Goal: Transaction & Acquisition: Purchase product/service

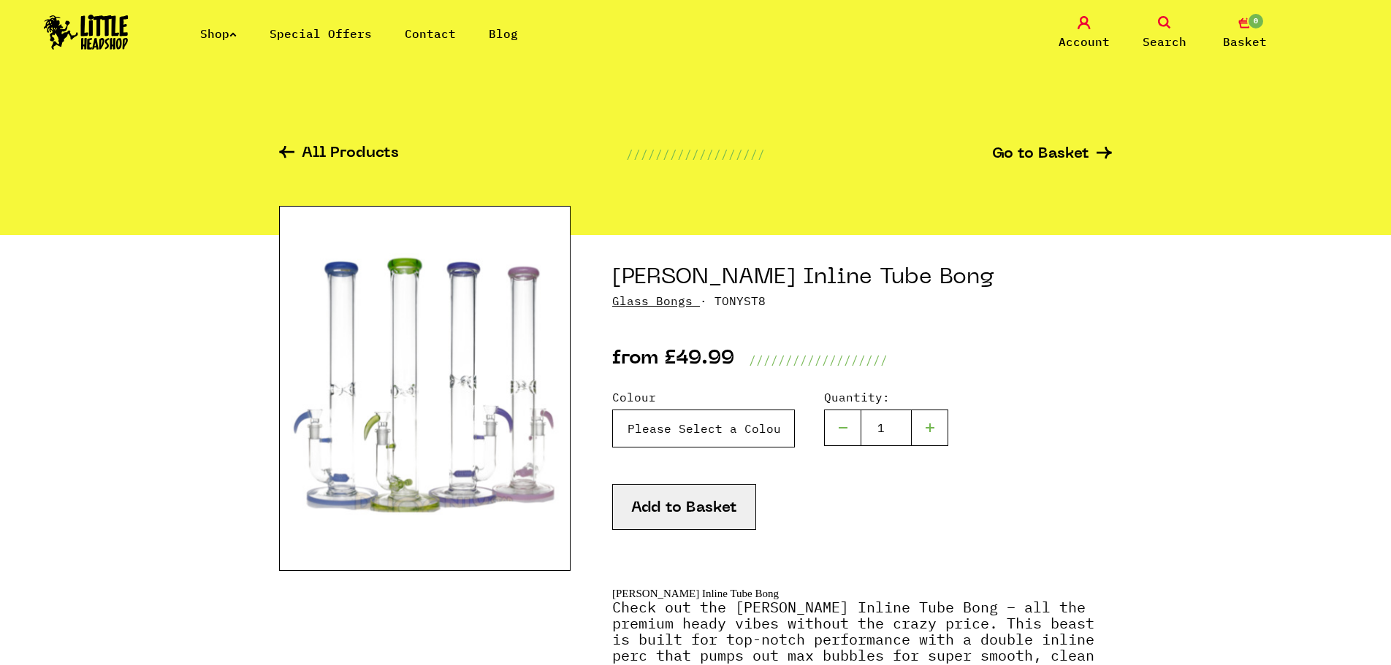
drag, startPoint x: 729, startPoint y: 444, endPoint x: 747, endPoint y: 451, distance: 18.7
click at [747, 451] on div "Colour Please Select a Colour Purple - £49.99 Green - £49.99 Blue - £49.99 Pink…" at bounding box center [862, 437] width 500 height 96
select select "1988"
click at [612, 410] on select "Please Select a Colour Purple - £49.99 Green - £49.99 Blue - £49.99 Pink - £49.…" at bounding box center [703, 429] width 183 height 38
click at [542, 405] on img at bounding box center [424, 388] width 291 height 365
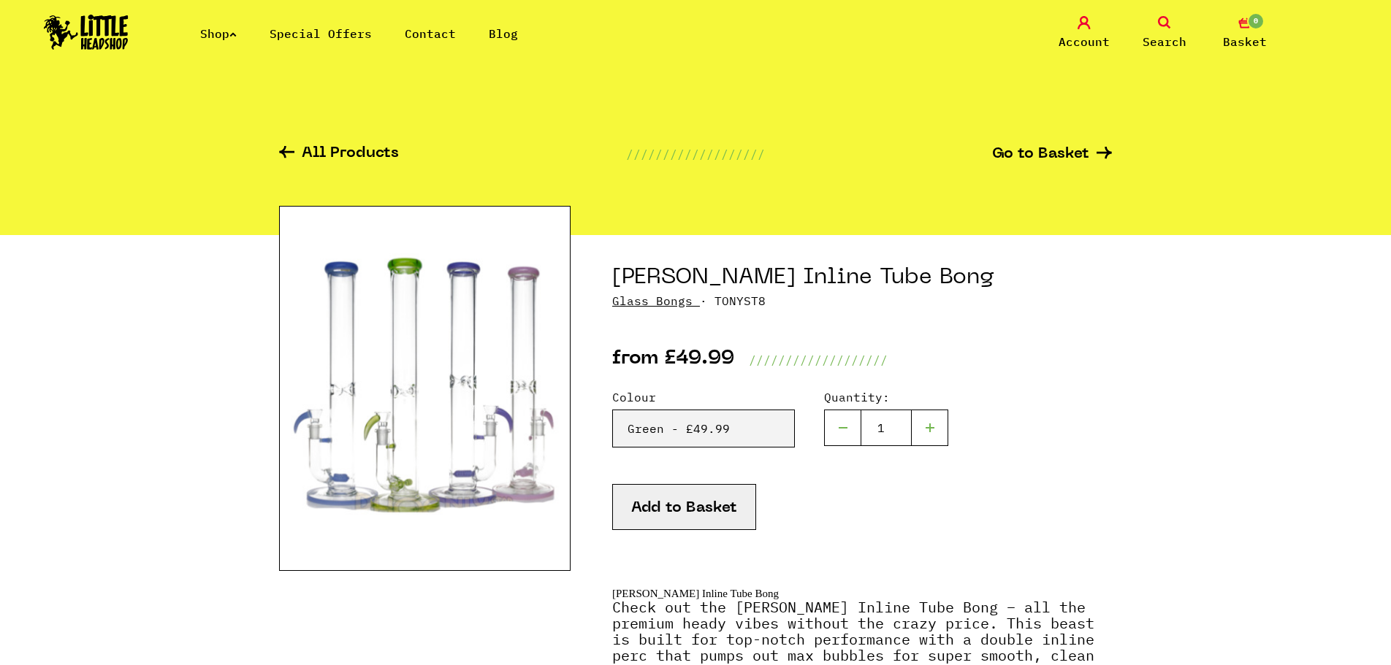
click at [759, 449] on div "Colour Please Select a Colour Purple - £49.99 Green - £49.99 Blue - £49.99 Pink…" at bounding box center [862, 437] width 500 height 96
click at [760, 440] on select "Please Select a Colour Purple - £49.99 Green - £49.99 Blue - £49.99 Pink - £49.…" at bounding box center [703, 429] width 183 height 38
drag, startPoint x: 692, startPoint y: 513, endPoint x: 699, endPoint y: 510, distance: 7.9
click at [692, 513] on button "Add to Basket" at bounding box center [684, 507] width 144 height 46
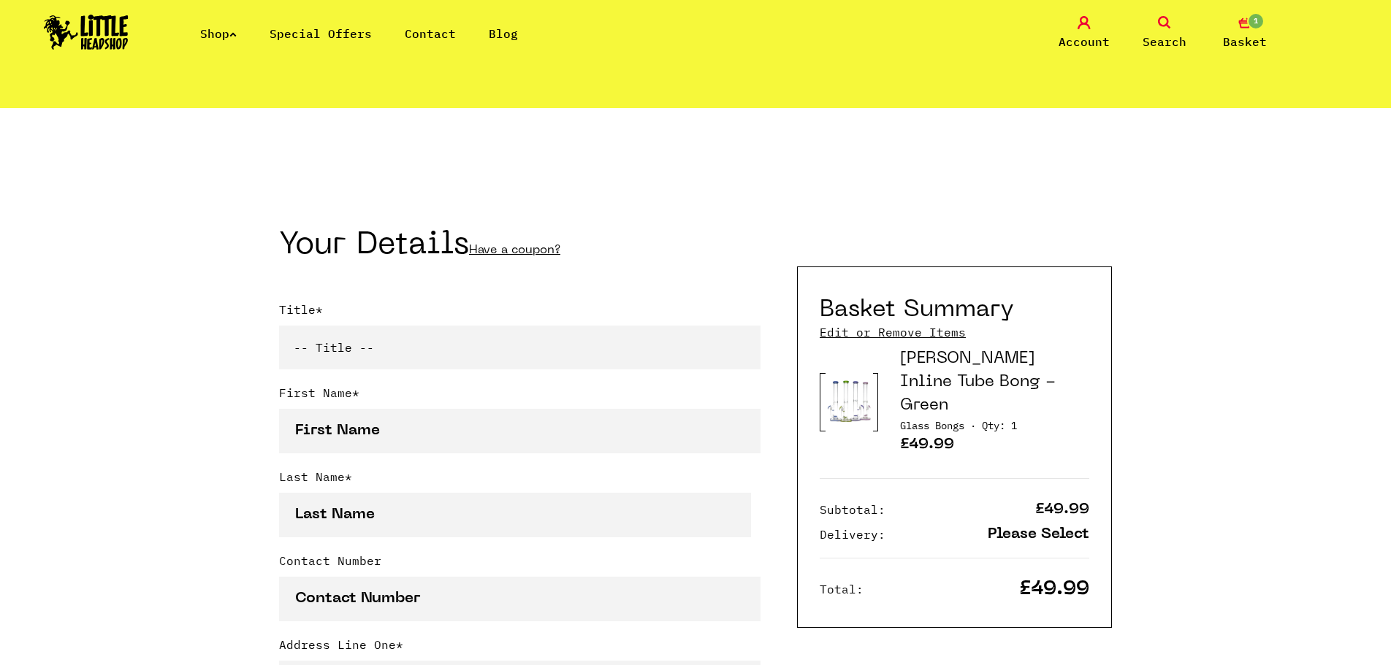
scroll to position [219, 0]
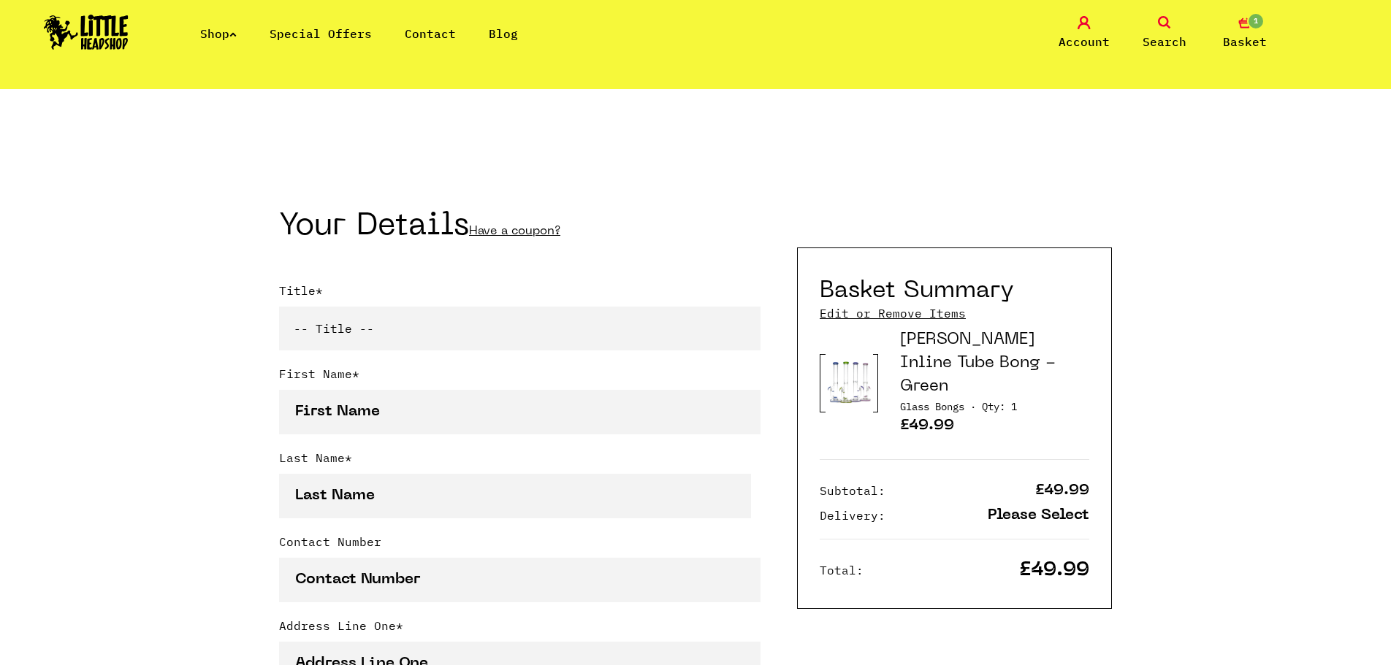
click at [505, 343] on select "-- Title -- Mr Mrs Ms Miss Dr Prof" at bounding box center [519, 329] width 481 height 44
select select "mr"
click at [279, 310] on select "-- Title -- Mr Mrs Ms Miss Dr Prof" at bounding box center [519, 329] width 481 height 44
click at [413, 410] on input "First Name *" at bounding box center [519, 412] width 481 height 45
type input "Gavin"
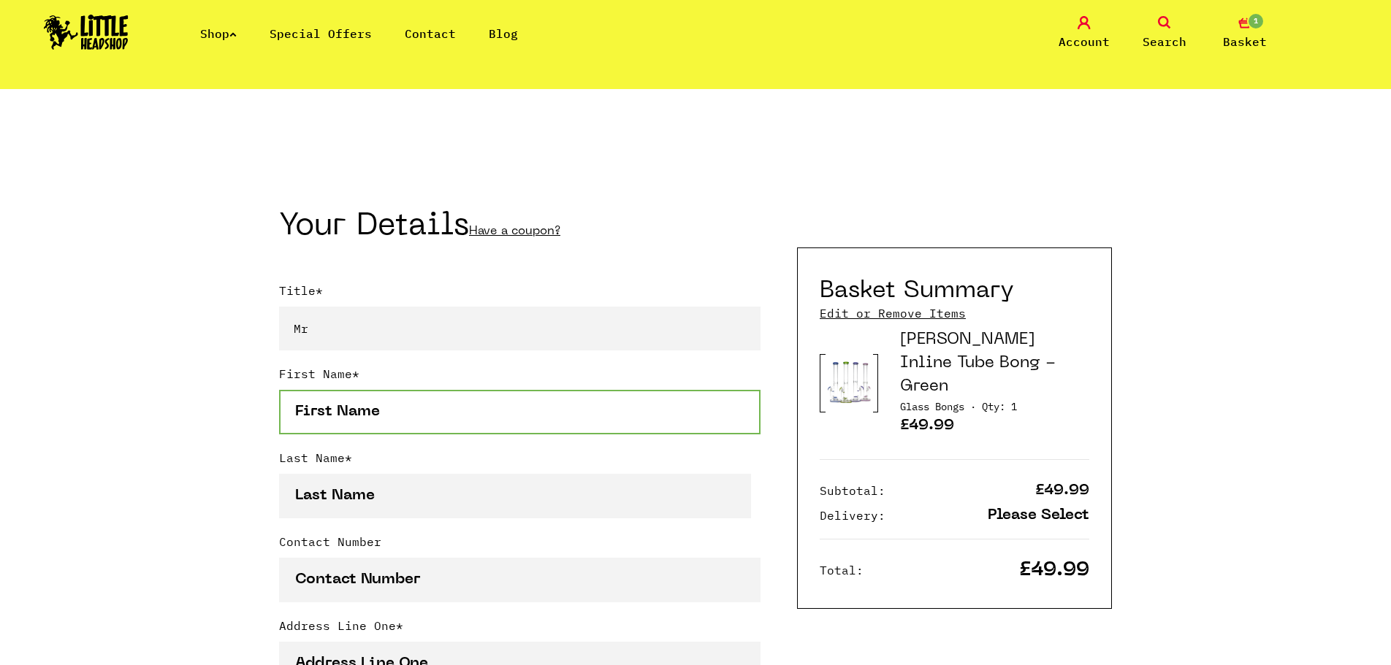
type input "Neilson"
type input "07511095821"
type input "7 Westcastle Grove, 7"
type input "7"
type input "Glasgow"
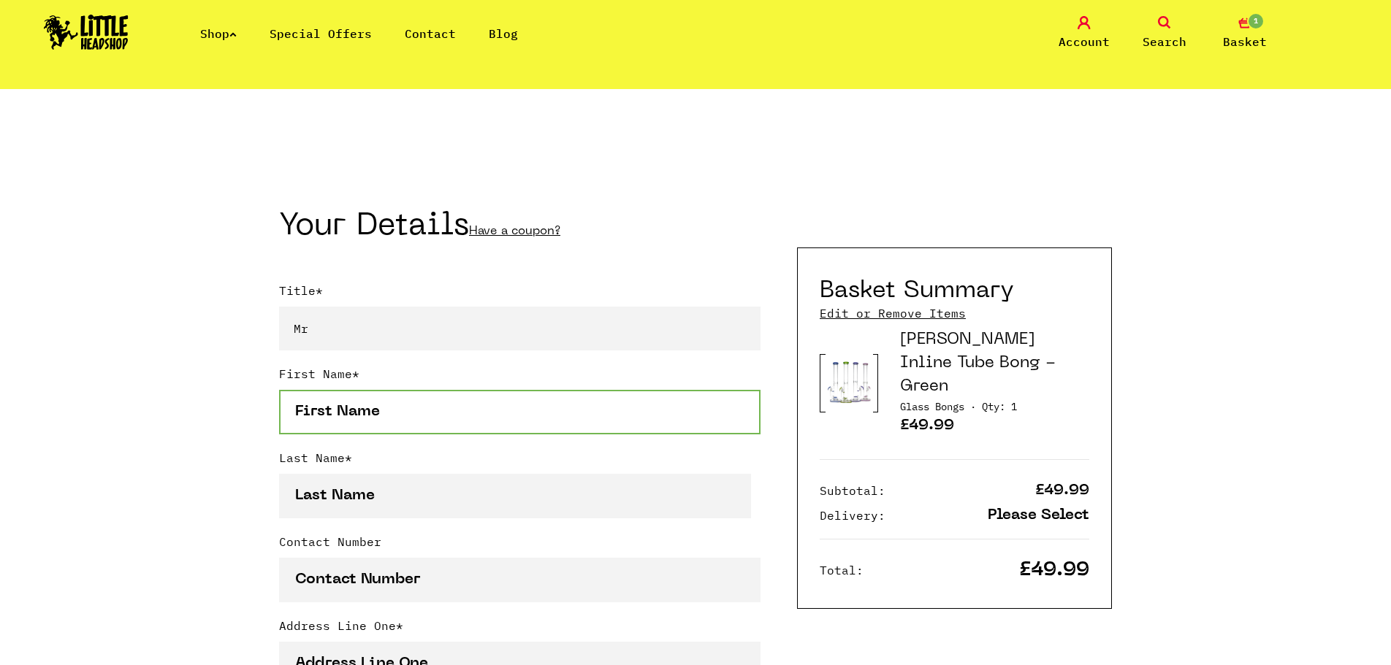
type input "Glasgow"
type input "Lanarkshire"
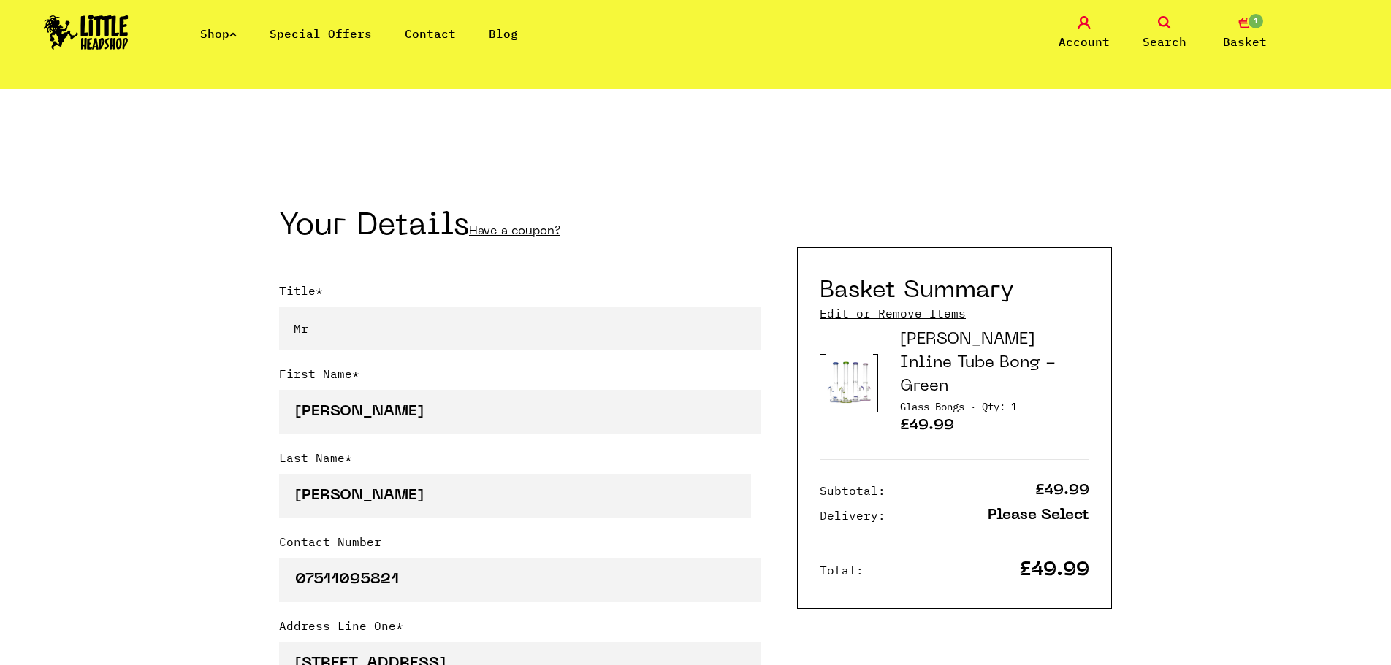
select select "826"
type input "G45 9DN"
type input "ofirepvp@gmail.com"
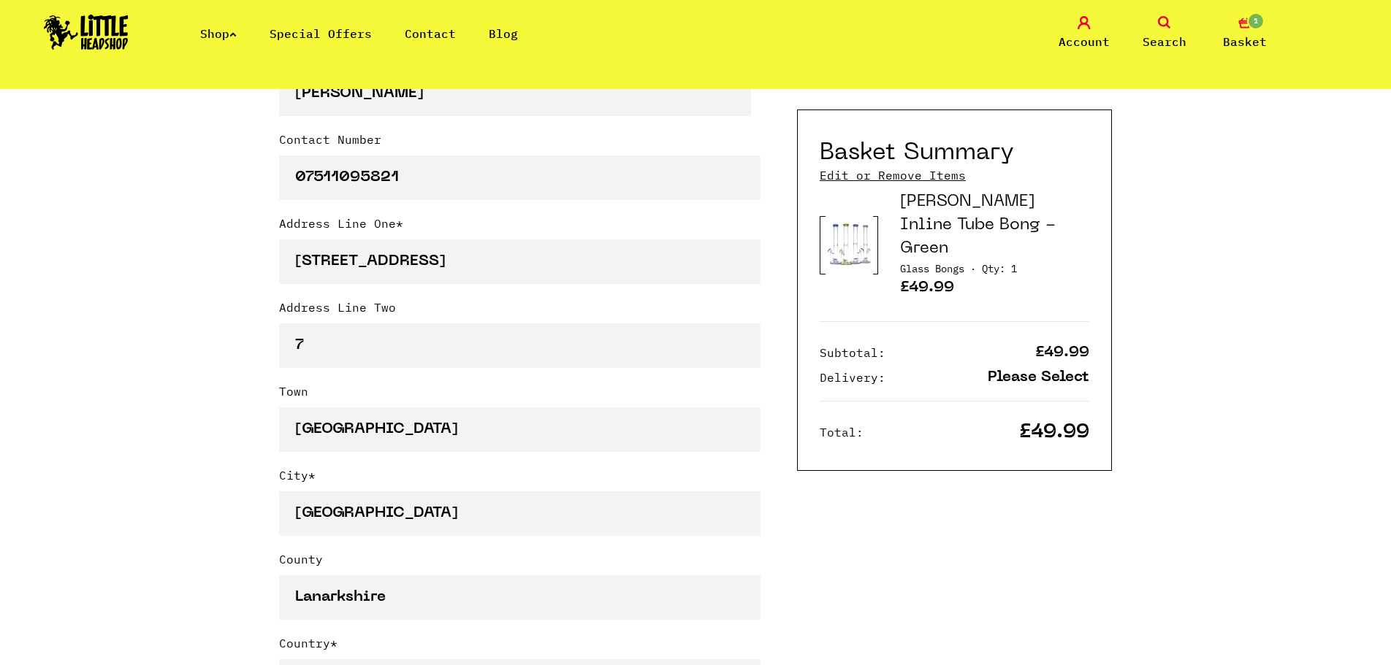
scroll to position [657, 0]
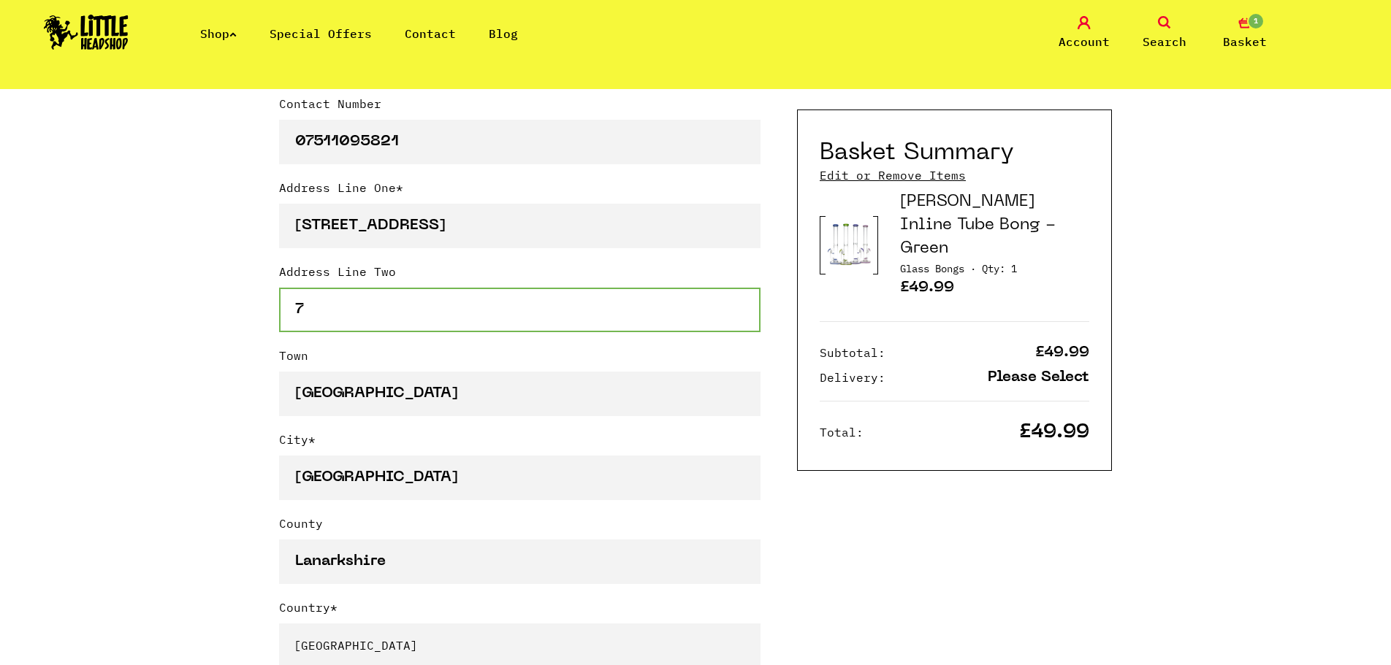
drag, startPoint x: 262, startPoint y: 333, endPoint x: 224, endPoint y: 331, distance: 38.0
click at [224, 332] on div "Continue shopping Your Basket /////////////////// Special Offers Coupon Code Ap…" at bounding box center [695, 596] width 1391 height 2329
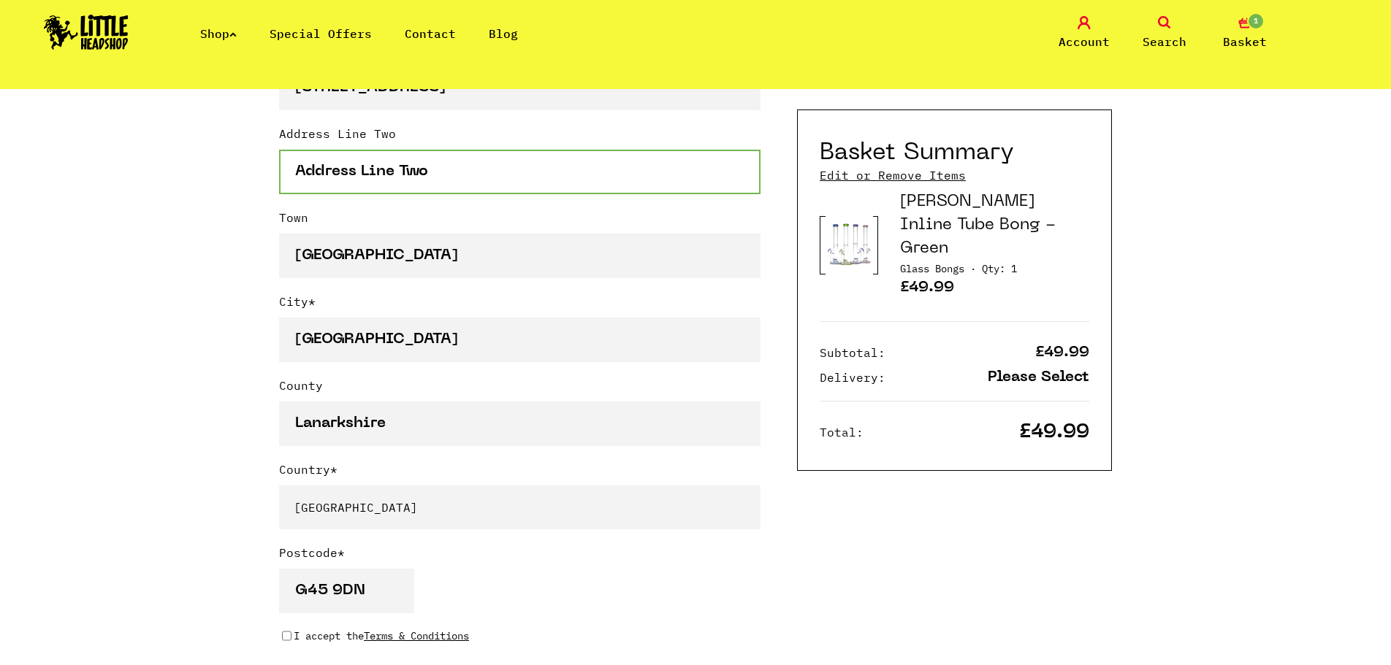
scroll to position [804, 0]
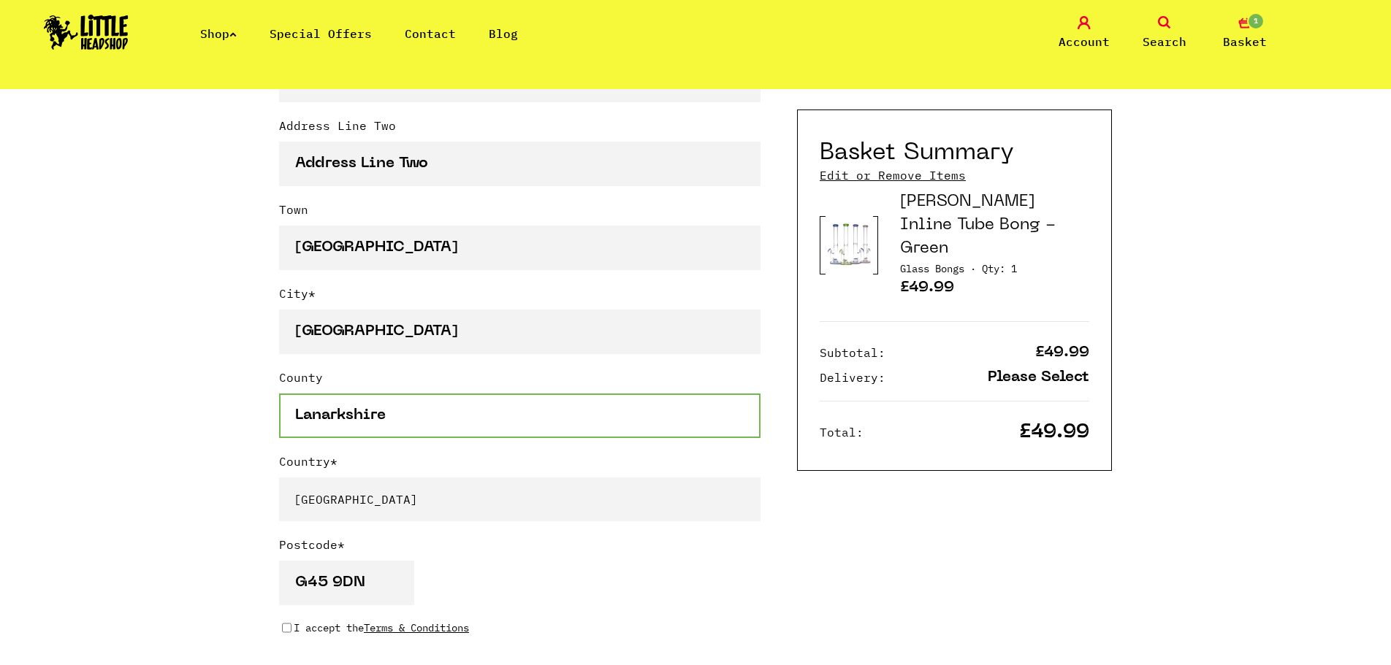
drag, startPoint x: 431, startPoint y: 411, endPoint x: 292, endPoint y: 418, distance: 138.9
click at [292, 418] on input "Lanarkshire" at bounding box center [519, 416] width 481 height 45
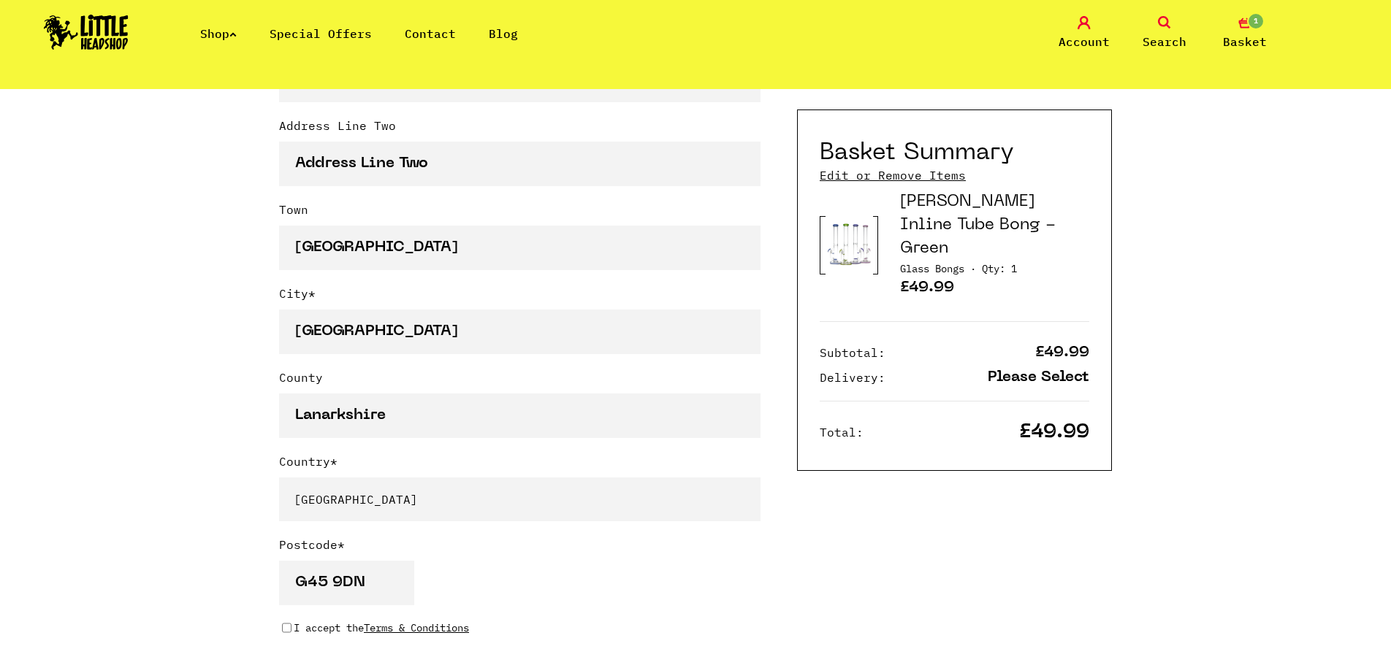
click at [139, 394] on div "Continue shopping Your Basket /////////////////// Special Offers Coupon Code Ap…" at bounding box center [695, 450] width 1391 height 2329
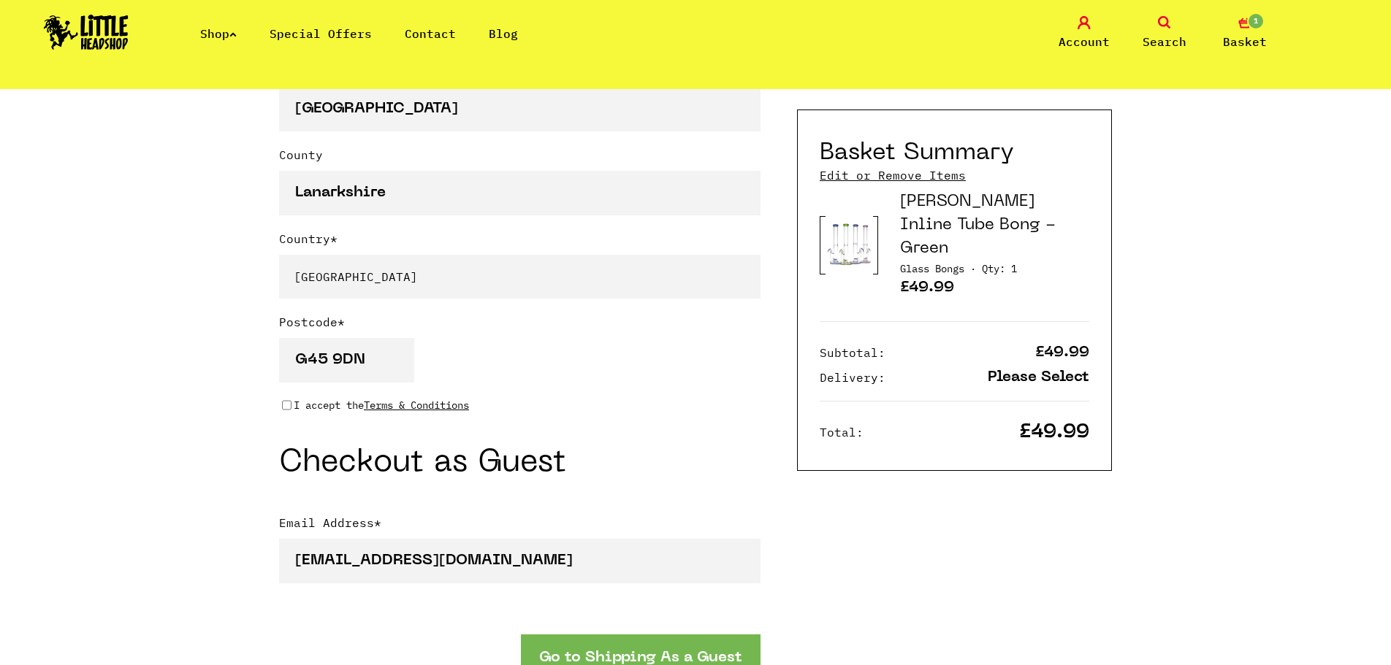
scroll to position [1096, 0]
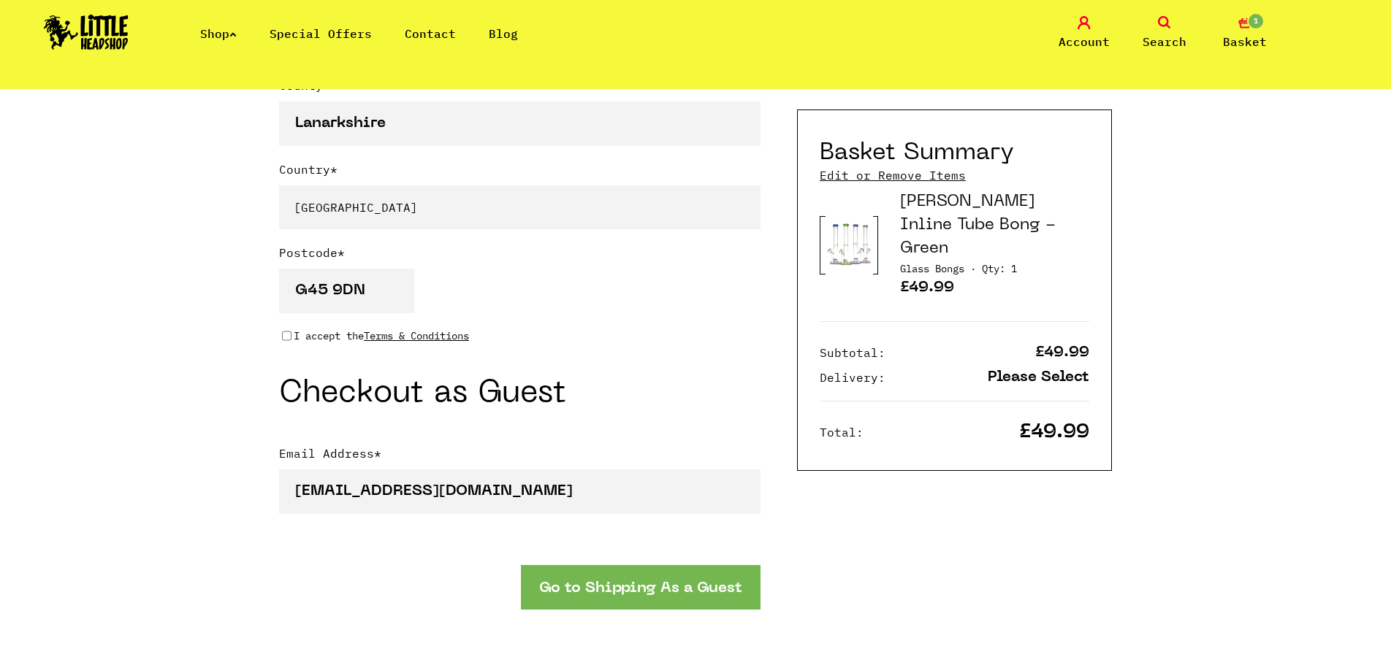
click at [284, 341] on input "I accept the Terms & Conditions" at bounding box center [286, 336] width 9 height 12
checkbox input "true"
click at [663, 597] on button "Go to Shipping As a Guest" at bounding box center [641, 587] width 240 height 45
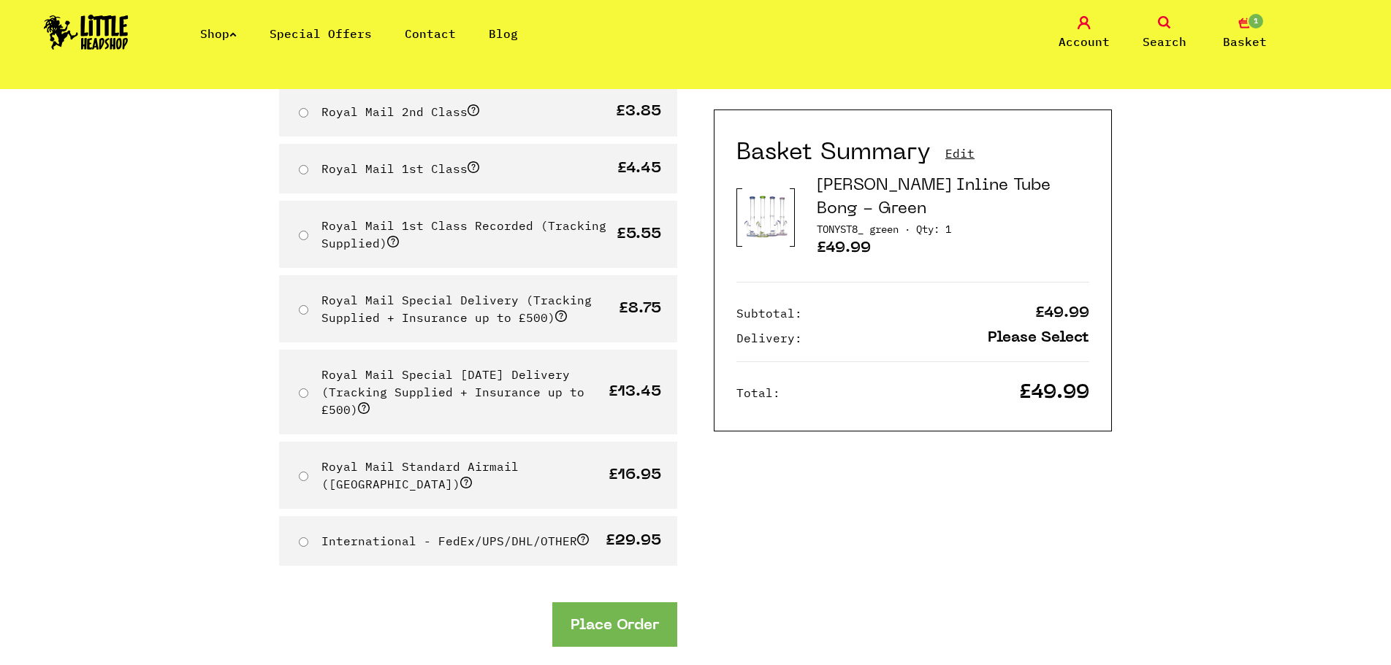
scroll to position [219, 0]
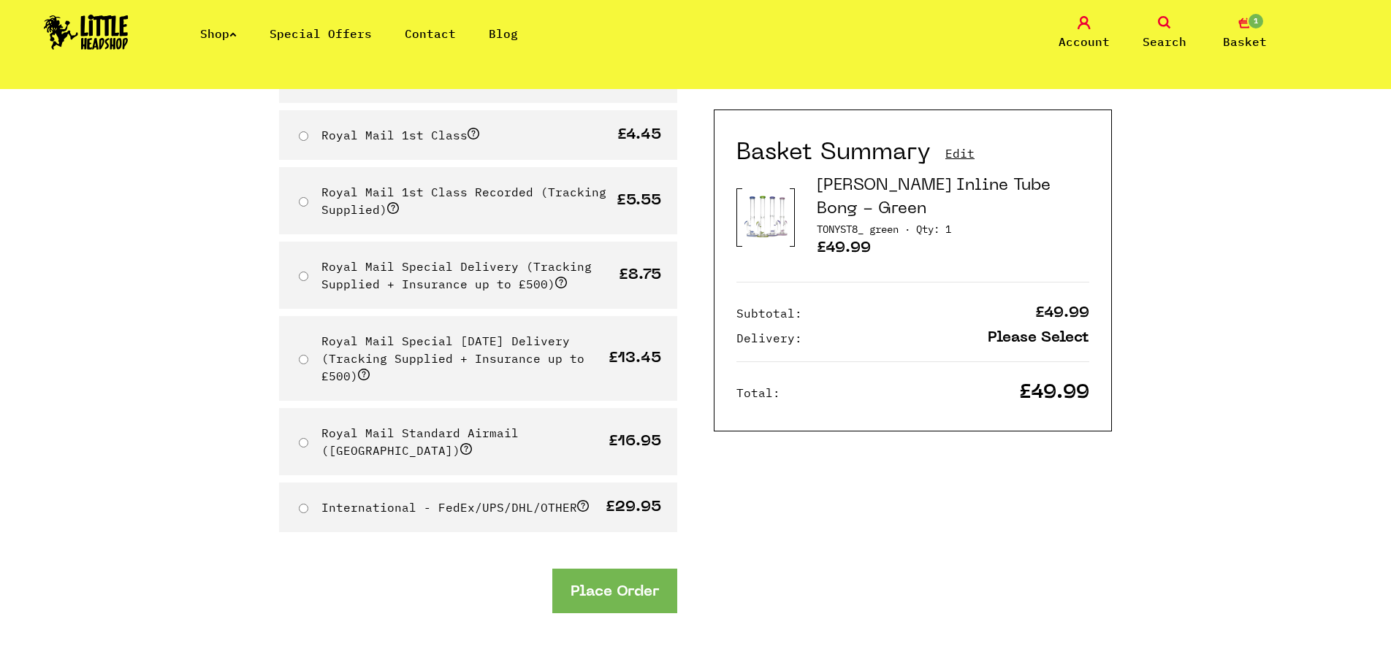
click at [852, 530] on div "Basket Summary Edit Tony Glass Inline Tube Bong - Green TONYST8_ green · Qty: 1…" at bounding box center [903, 311] width 416 height 751
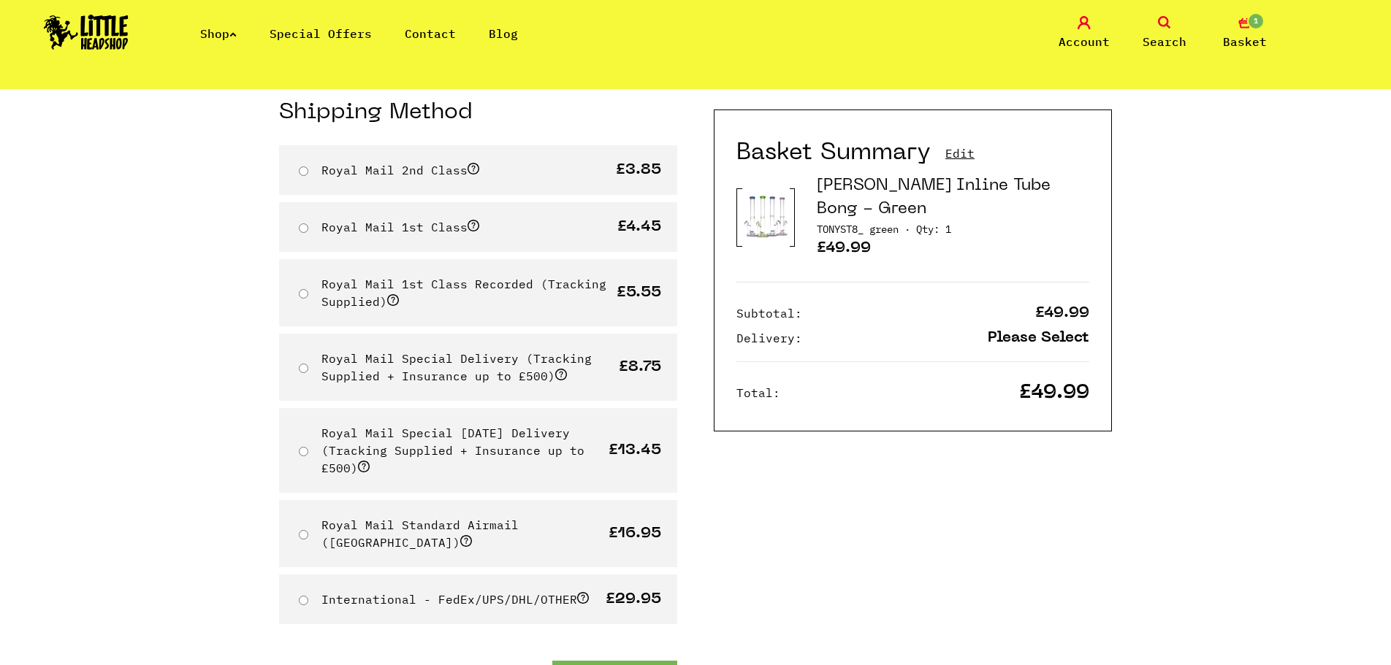
scroll to position [73, 0]
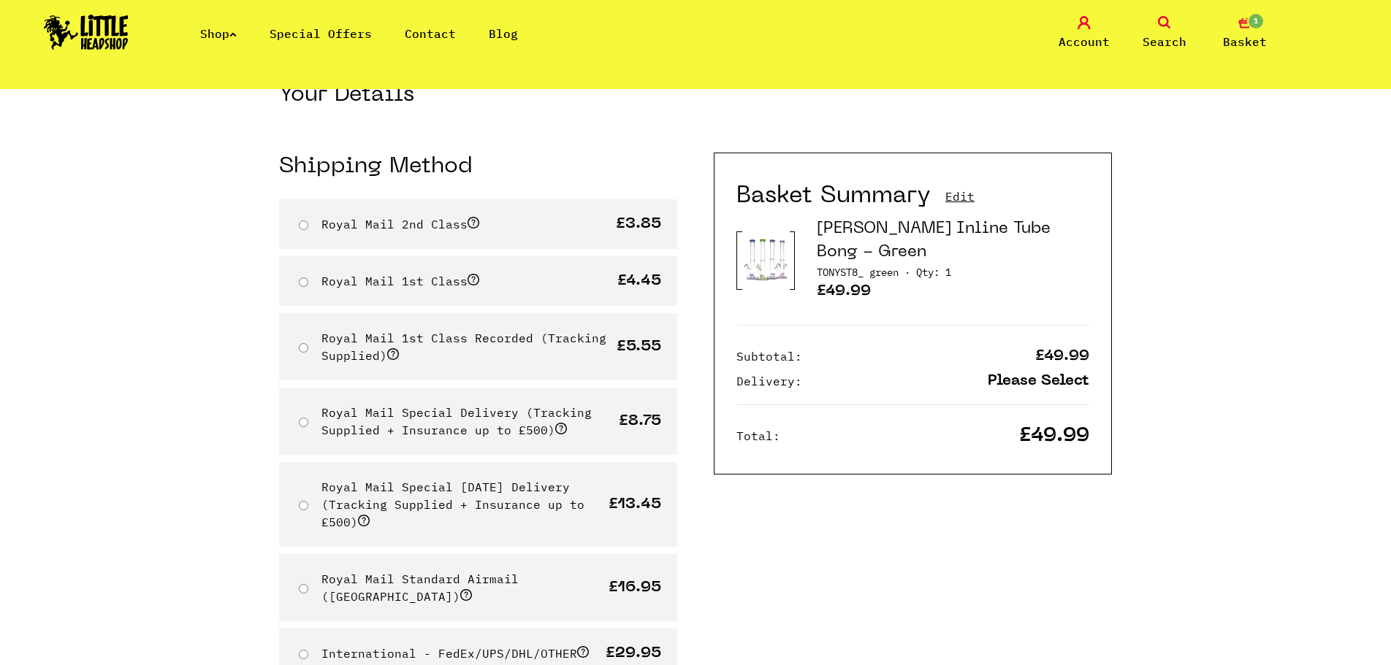
click at [424, 288] on label "Royal Mail 1st Class" at bounding box center [400, 281] width 158 height 15
click at [308, 287] on input "Royal Mail 1st Class" at bounding box center [303, 282] width 9 height 9
radio input "true"
click at [237, 31] on icon at bounding box center [232, 34] width 7 height 6
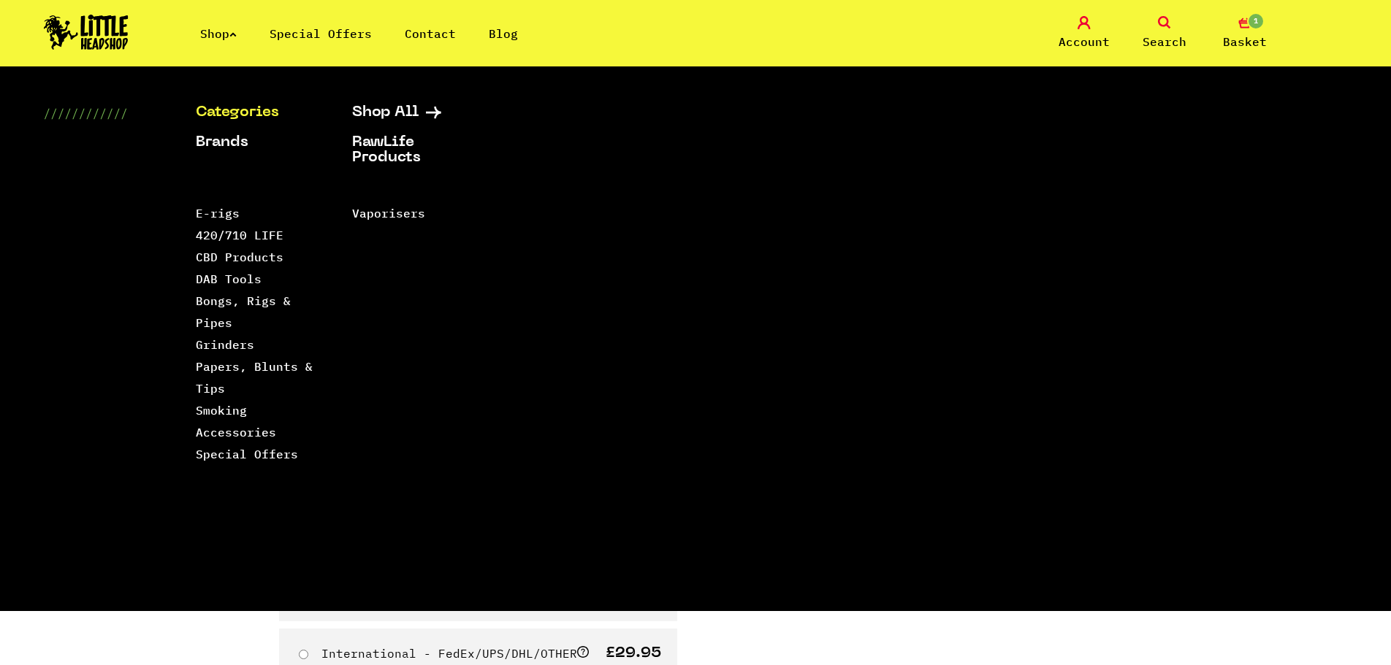
click at [267, 111] on link "Categories" at bounding box center [256, 112] width 120 height 15
click at [257, 430] on link "Smoking Accessories" at bounding box center [236, 421] width 80 height 37
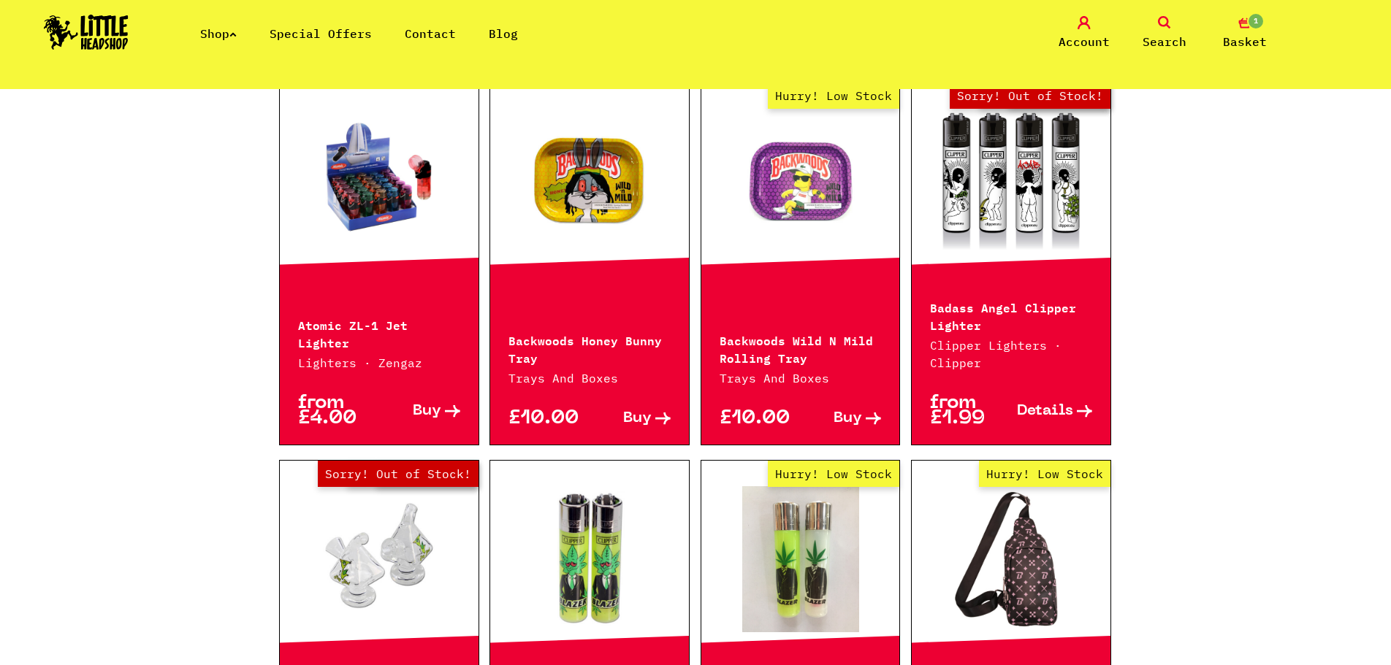
scroll to position [1607, 0]
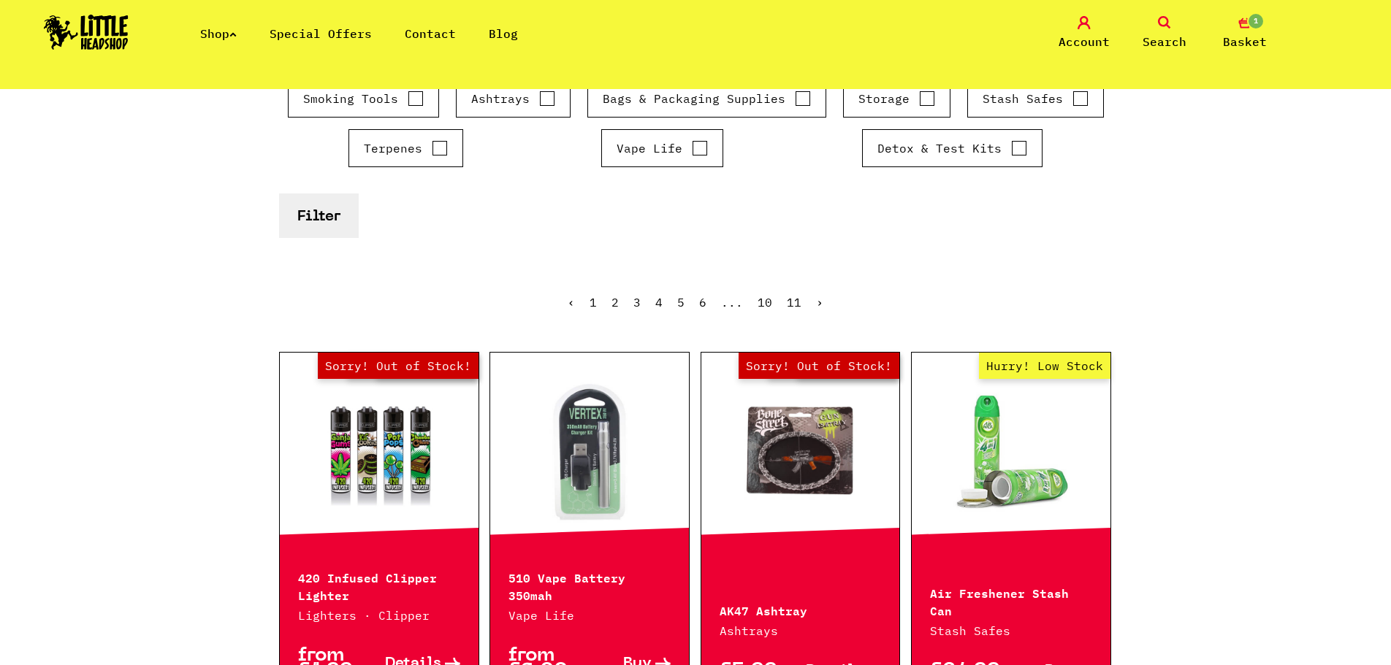
click at [1159, 21] on icon at bounding box center [1164, 22] width 13 height 13
click at [1161, 31] on link "Search" at bounding box center [1164, 33] width 73 height 34
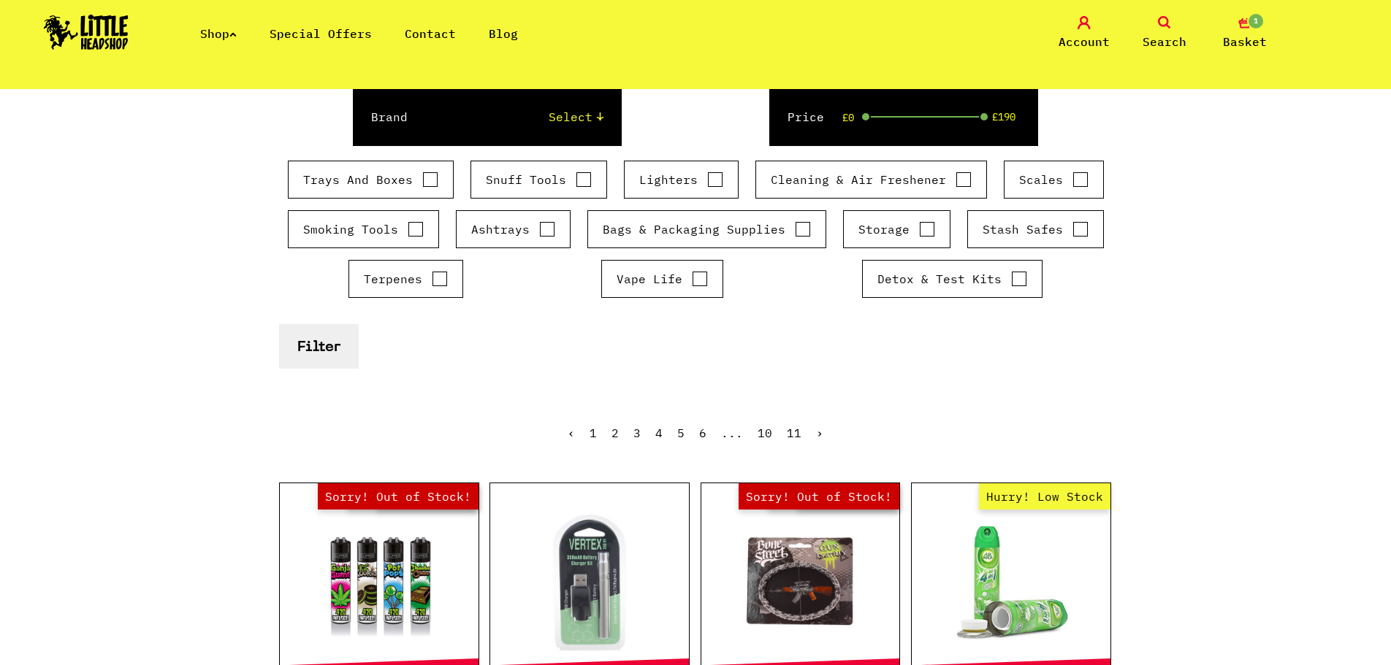
scroll to position [0, 0]
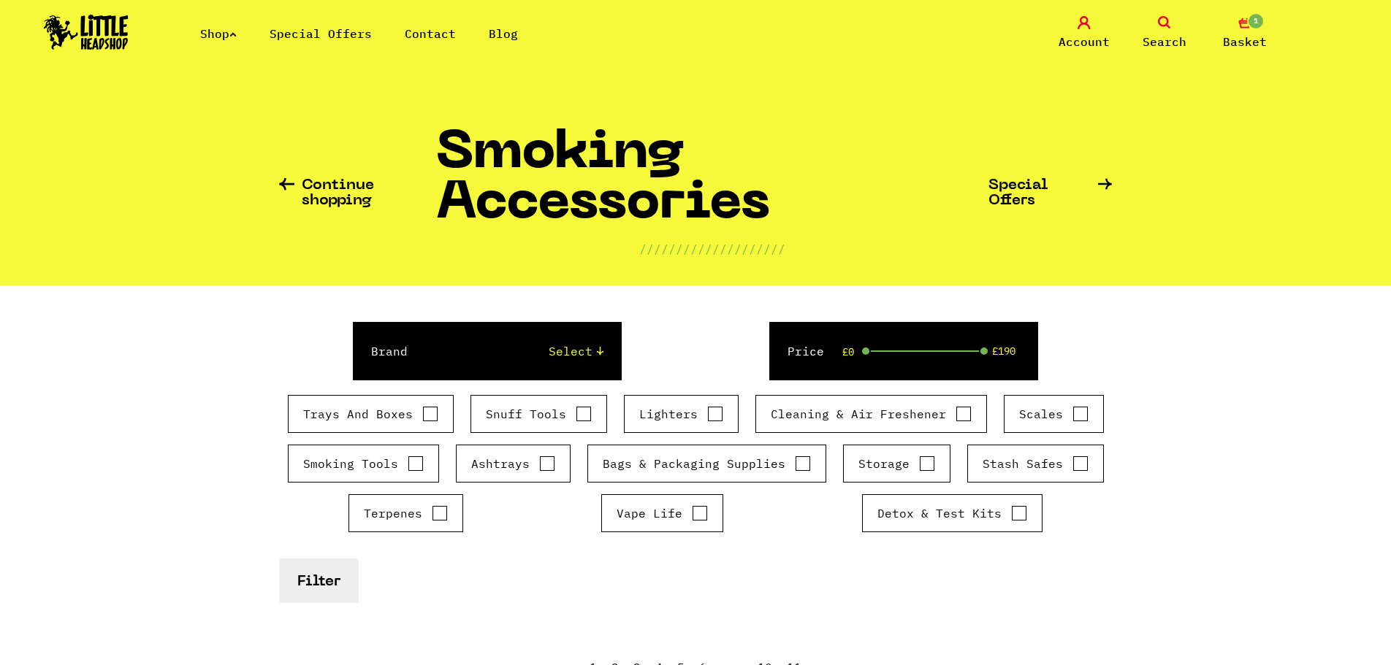
click at [1178, 37] on span "Search" at bounding box center [1164, 42] width 44 height 18
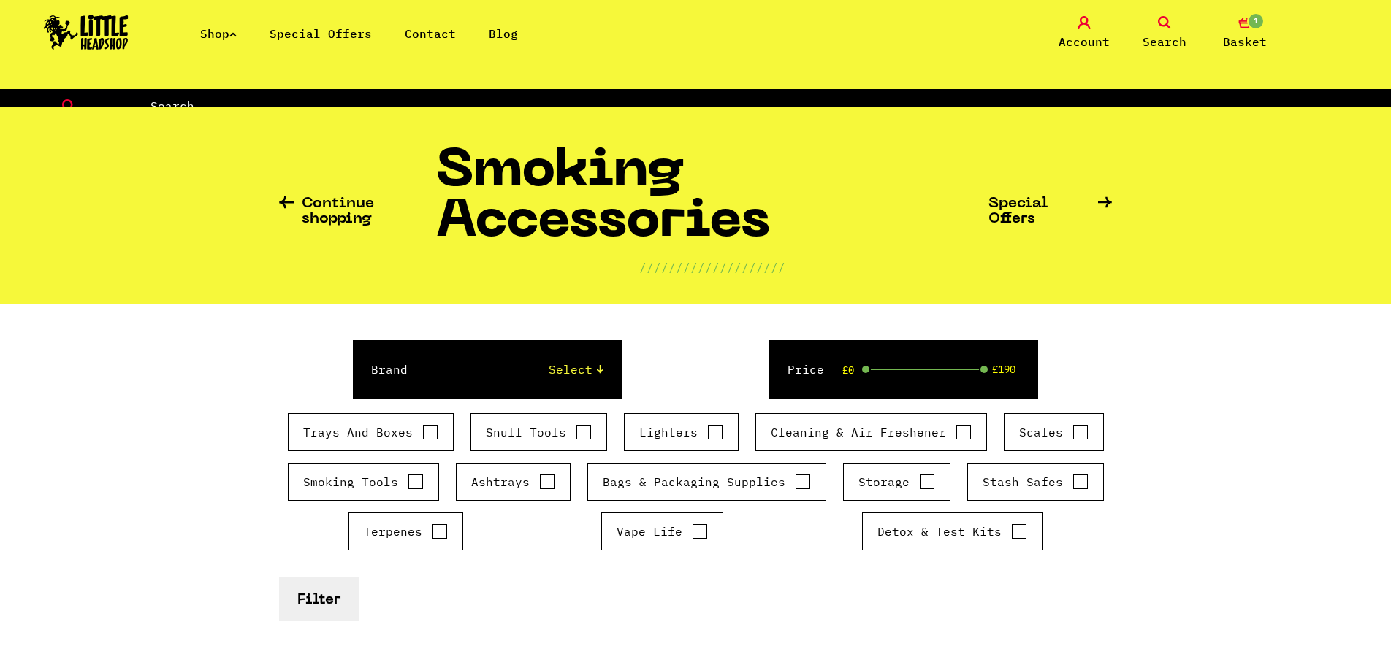
click at [1178, 37] on span "Search" at bounding box center [1164, 42] width 44 height 18
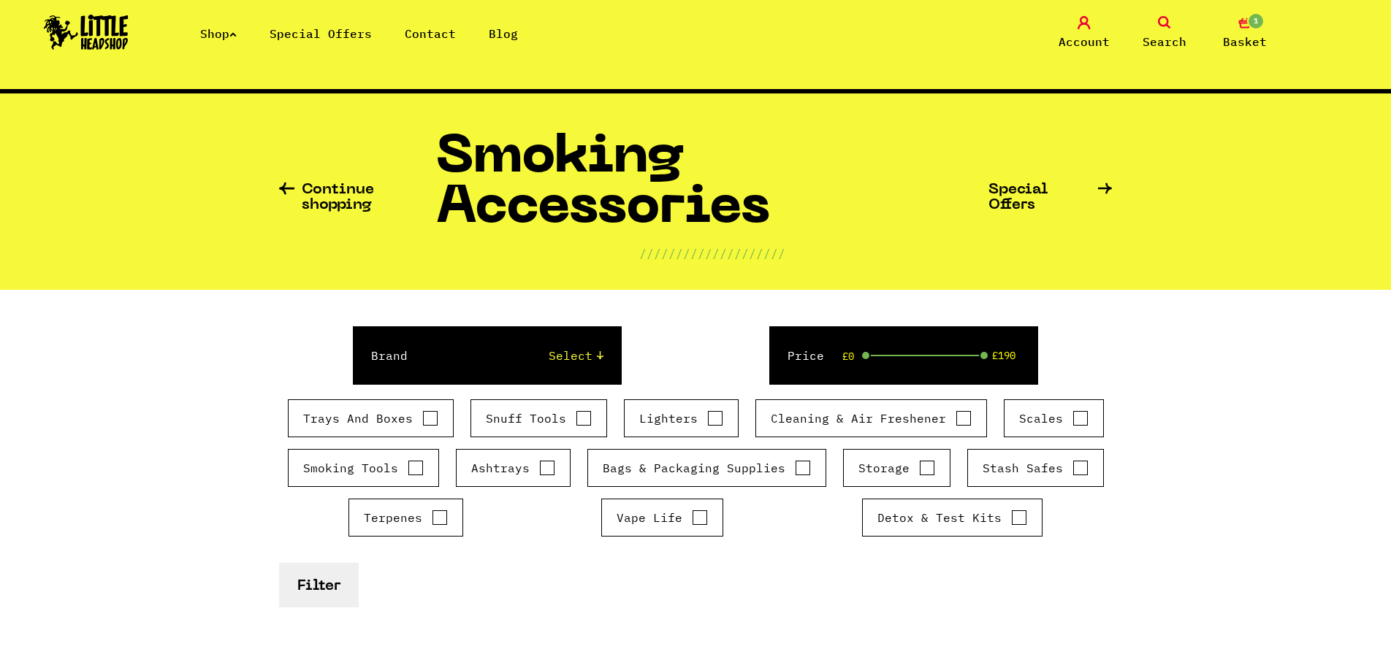
click at [1178, 37] on span "Search" at bounding box center [1164, 42] width 44 height 18
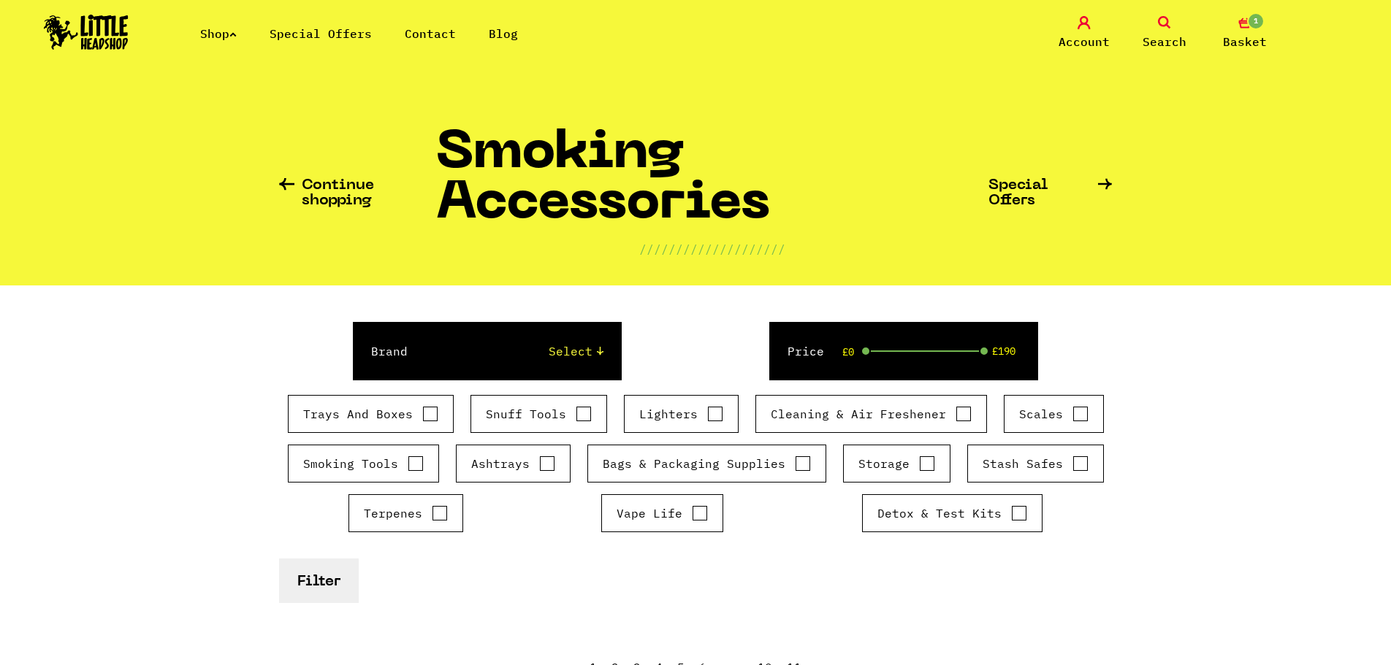
click at [1178, 37] on span "Search" at bounding box center [1164, 42] width 44 height 18
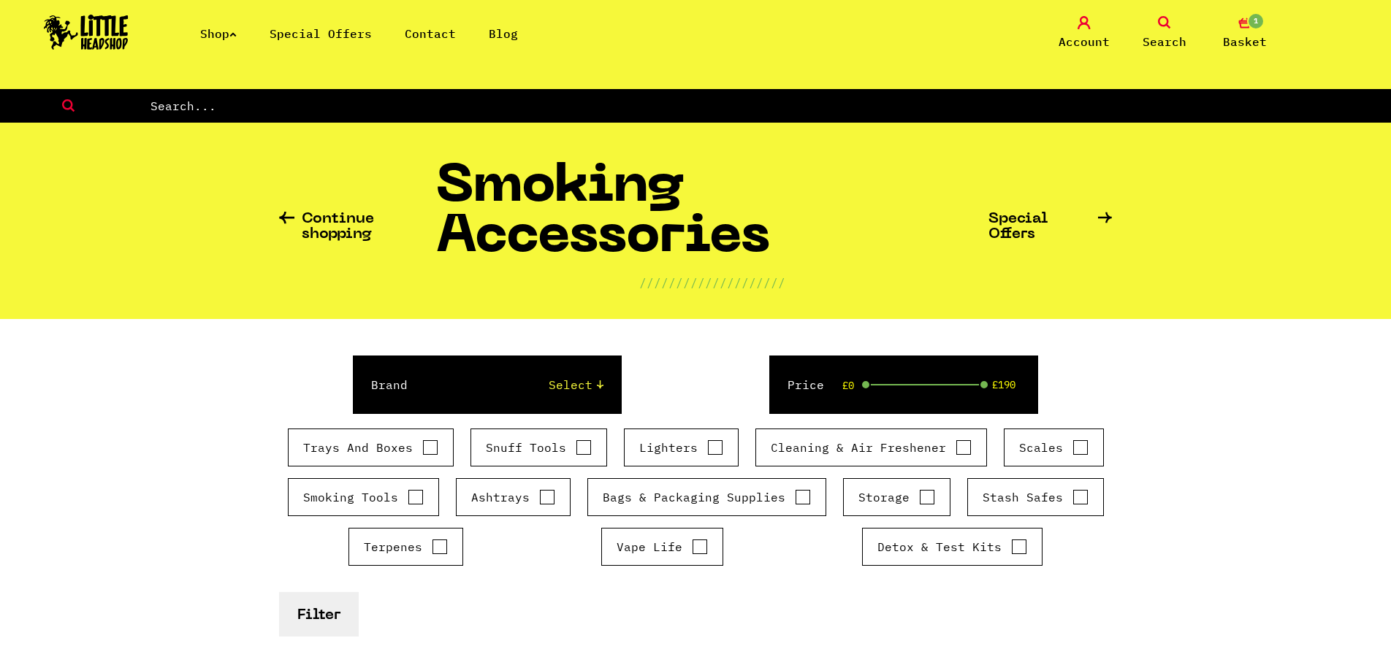
drag, startPoint x: 570, startPoint y: 102, endPoint x: 578, endPoint y: 104, distance: 7.4
click at [571, 102] on input "text" at bounding box center [770, 105] width 1242 height 19
type input "m"
type input "mat"
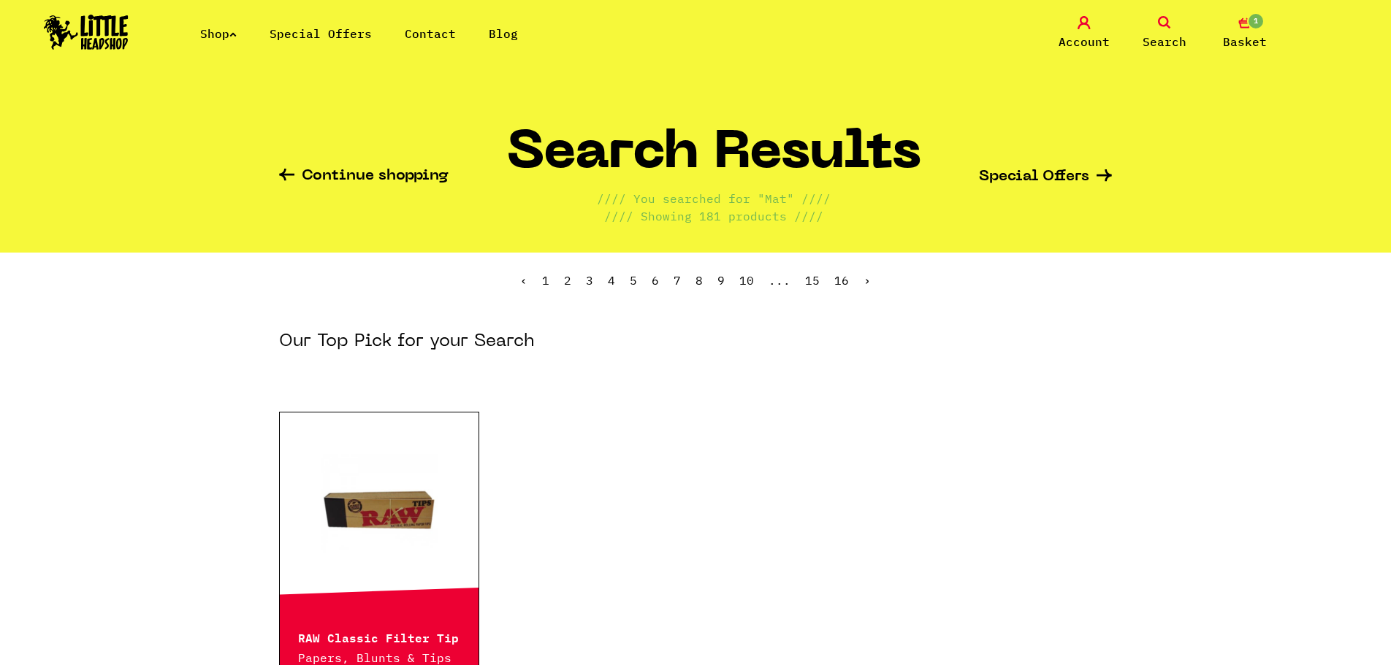
drag, startPoint x: 1203, startPoint y: 13, endPoint x: 1178, endPoint y: 28, distance: 29.8
click at [1199, 18] on div "Shop Special Offers Contact Blog Account Search 1 Basket" at bounding box center [695, 33] width 1391 height 66
click at [1178, 28] on link "Search" at bounding box center [1164, 33] width 73 height 34
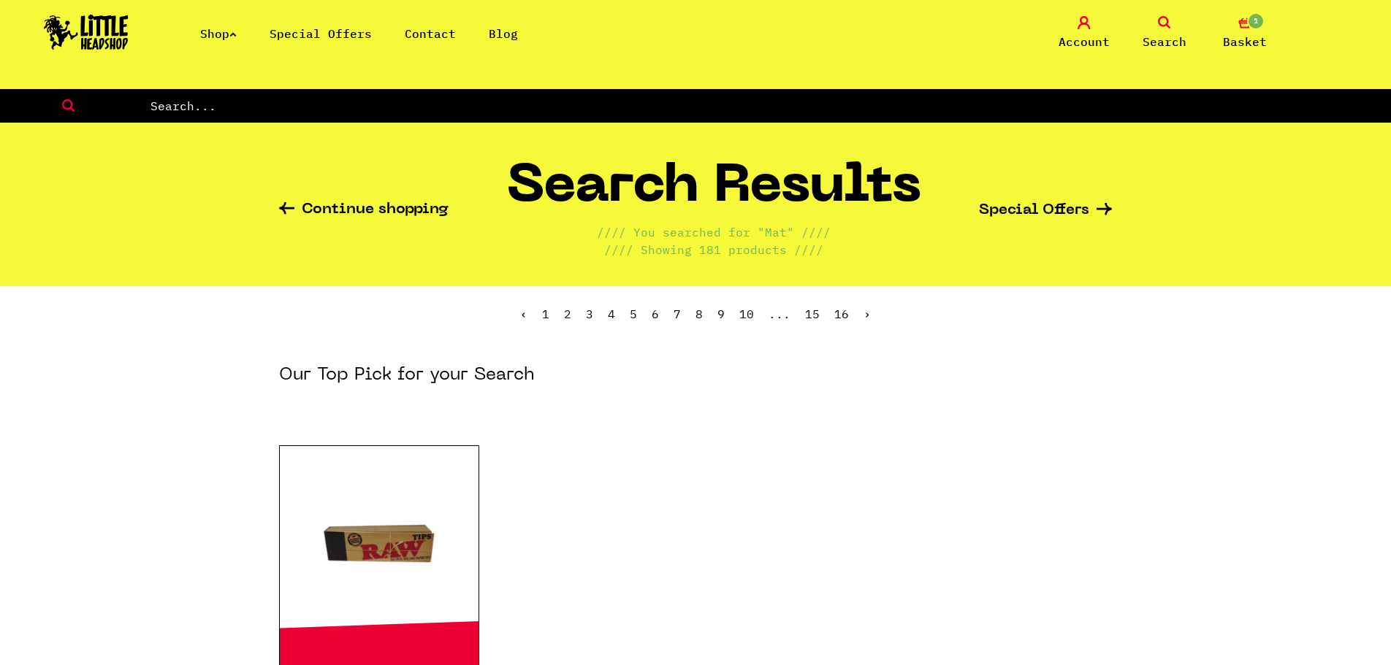
click at [752, 111] on input "text" at bounding box center [770, 105] width 1242 height 19
type input "matt"
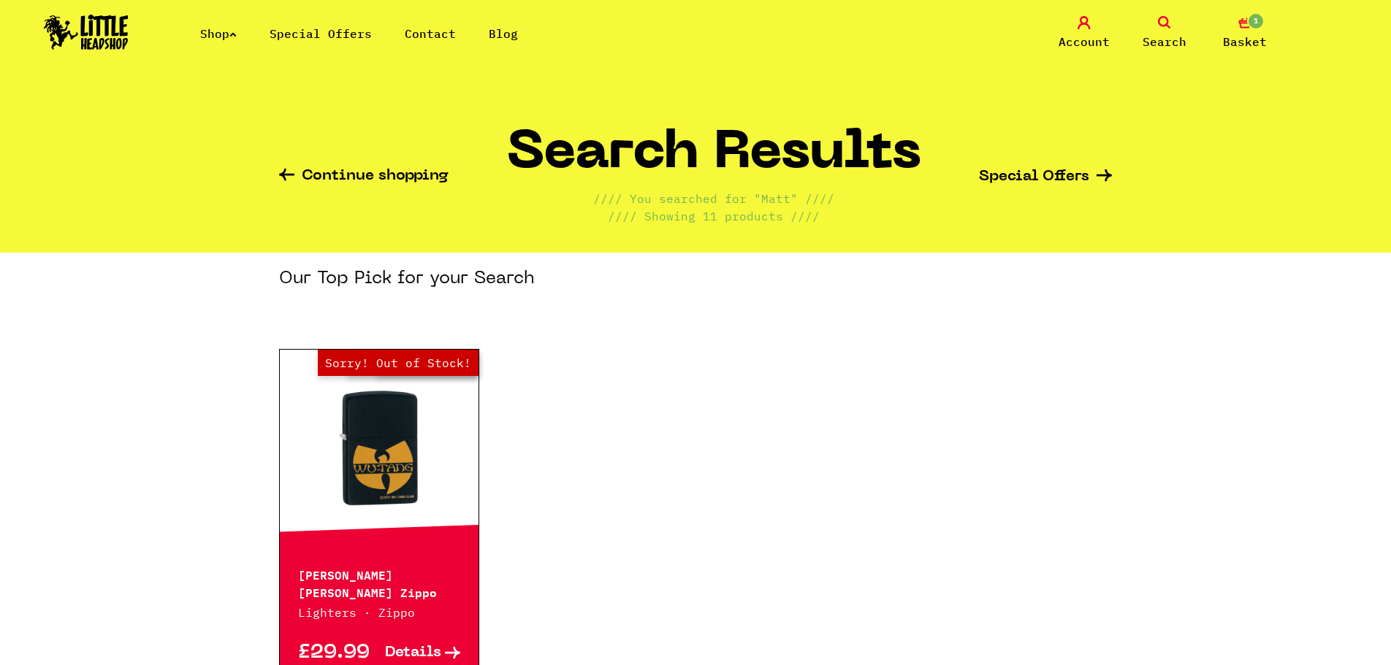
click at [1148, 22] on link "Search" at bounding box center [1164, 33] width 73 height 34
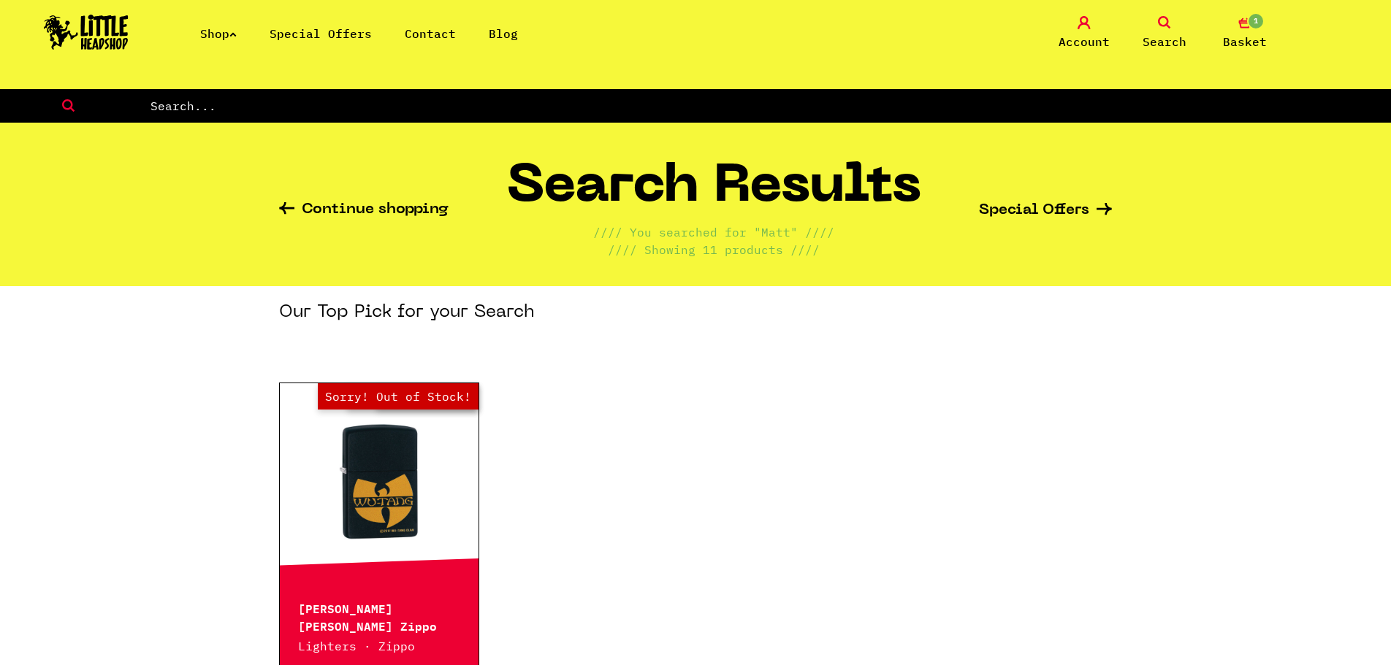
click at [565, 85] on nav "Shop Special Offers Contact Blog Account Search 1 Basket Categories Shop All Br…" at bounding box center [695, 44] width 1391 height 89
click at [478, 115] on input "text" at bounding box center [770, 105] width 1242 height 19
type input "mood matt"
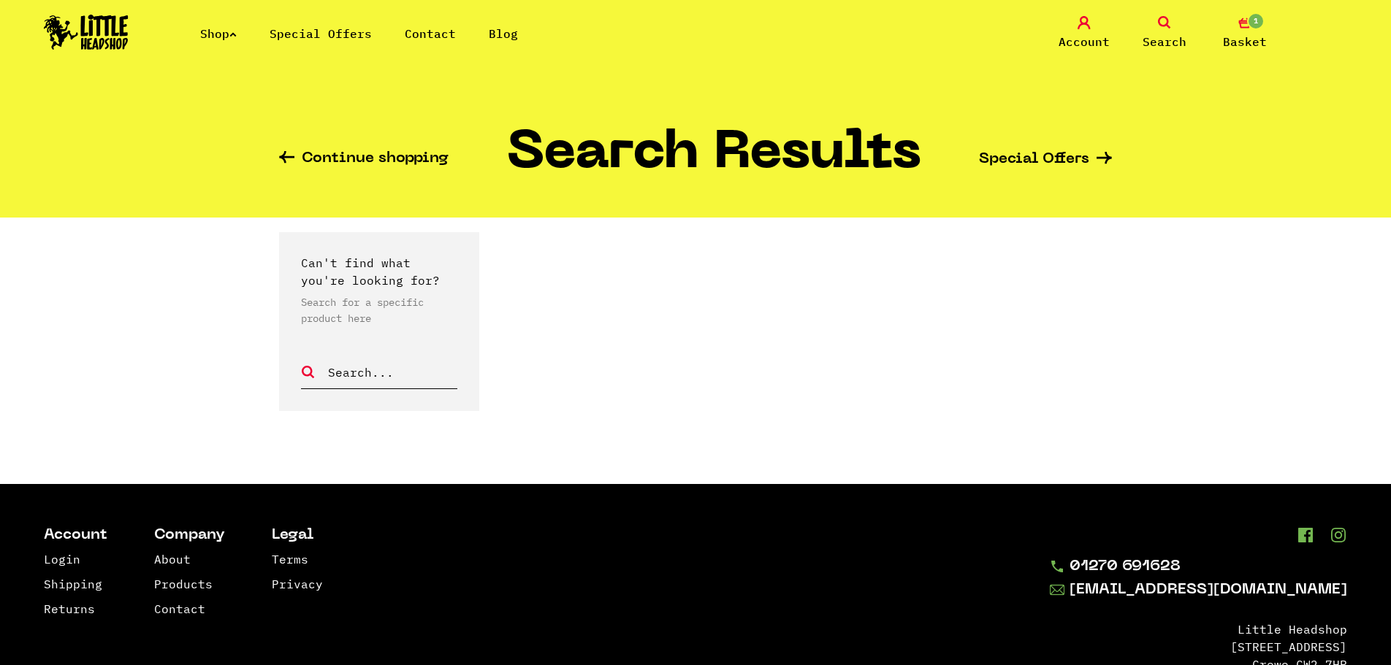
click at [1180, 30] on link "Search" at bounding box center [1164, 33] width 73 height 34
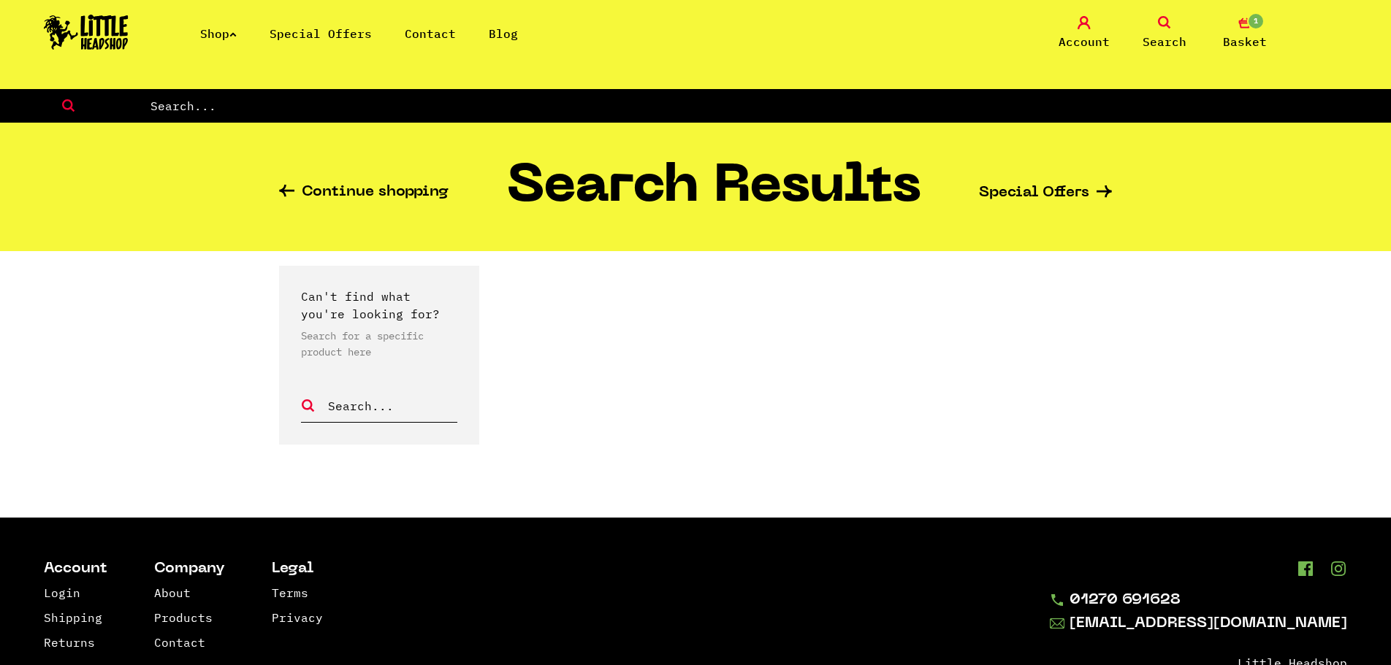
click at [447, 88] on nav "Shop Special Offers Contact Blog Account Search 1 Basket Categories Shop All Br…" at bounding box center [695, 44] width 1391 height 89
click at [446, 96] on form at bounding box center [695, 106] width 1391 height 34
click at [237, 39] on link "Shop" at bounding box center [218, 33] width 37 height 15
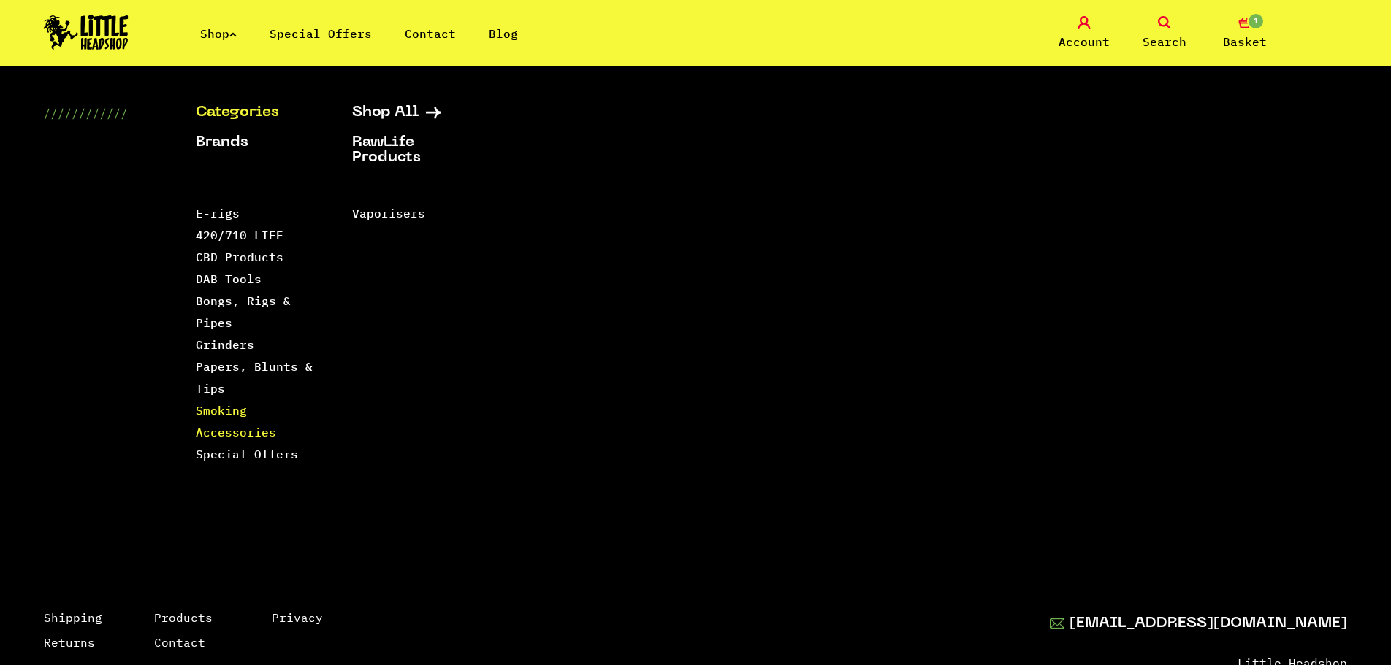
click at [231, 433] on link "Smoking Accessories" at bounding box center [236, 421] width 80 height 37
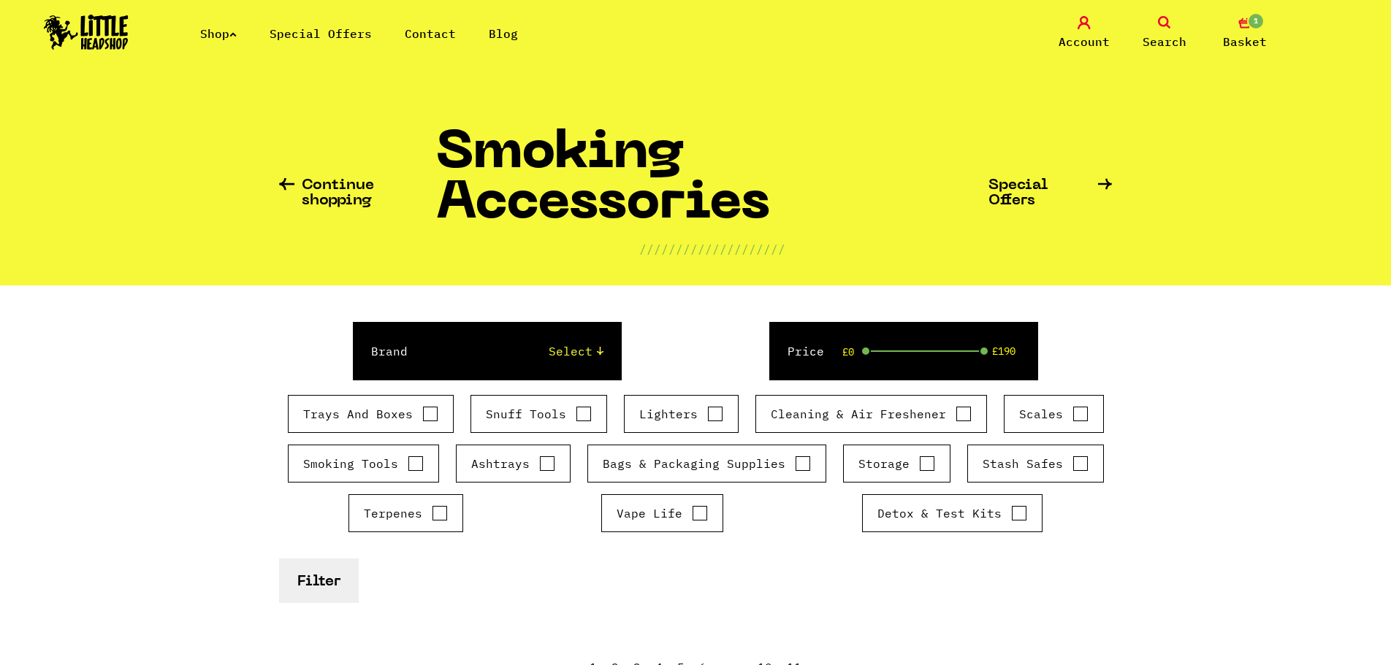
click at [426, 405] on div "Trays And Boxes" at bounding box center [371, 414] width 166 height 38
click at [427, 405] on div "Trays And Boxes" at bounding box center [371, 414] width 166 height 38
click at [430, 411] on input "Trays And Boxes" at bounding box center [430, 414] width 16 height 15
checkbox input "true"
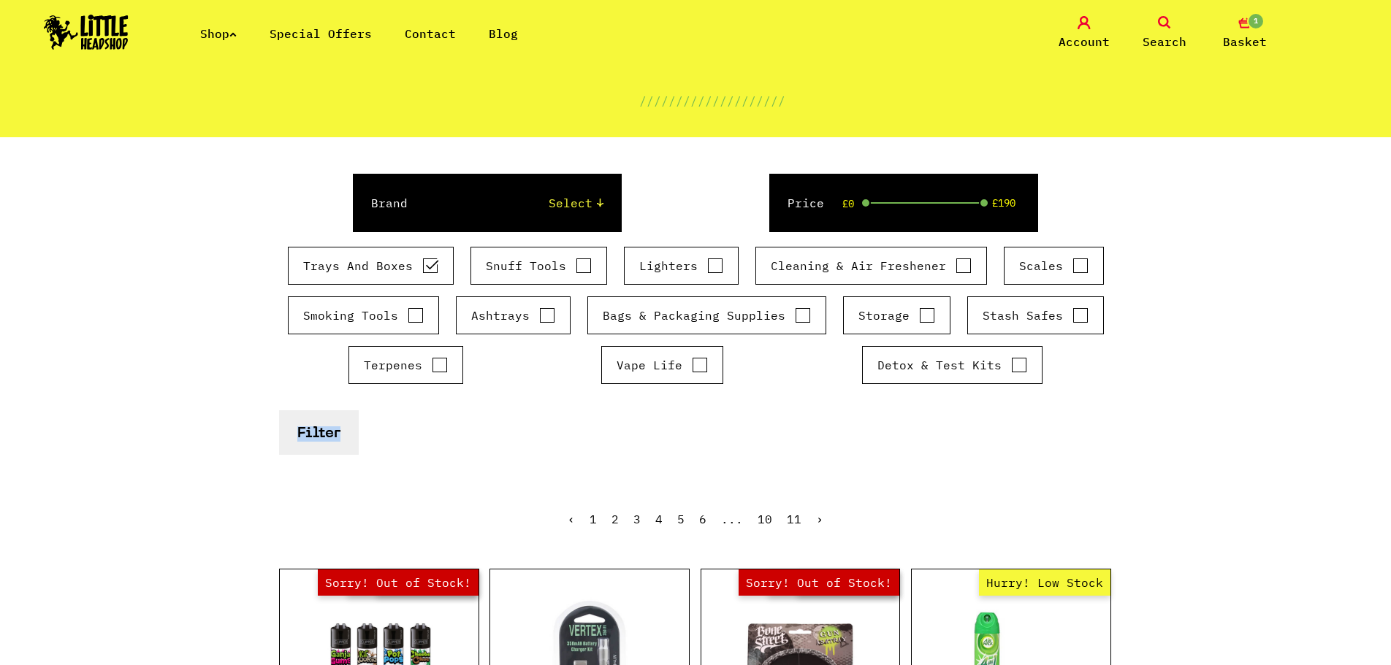
scroll to position [146, 0]
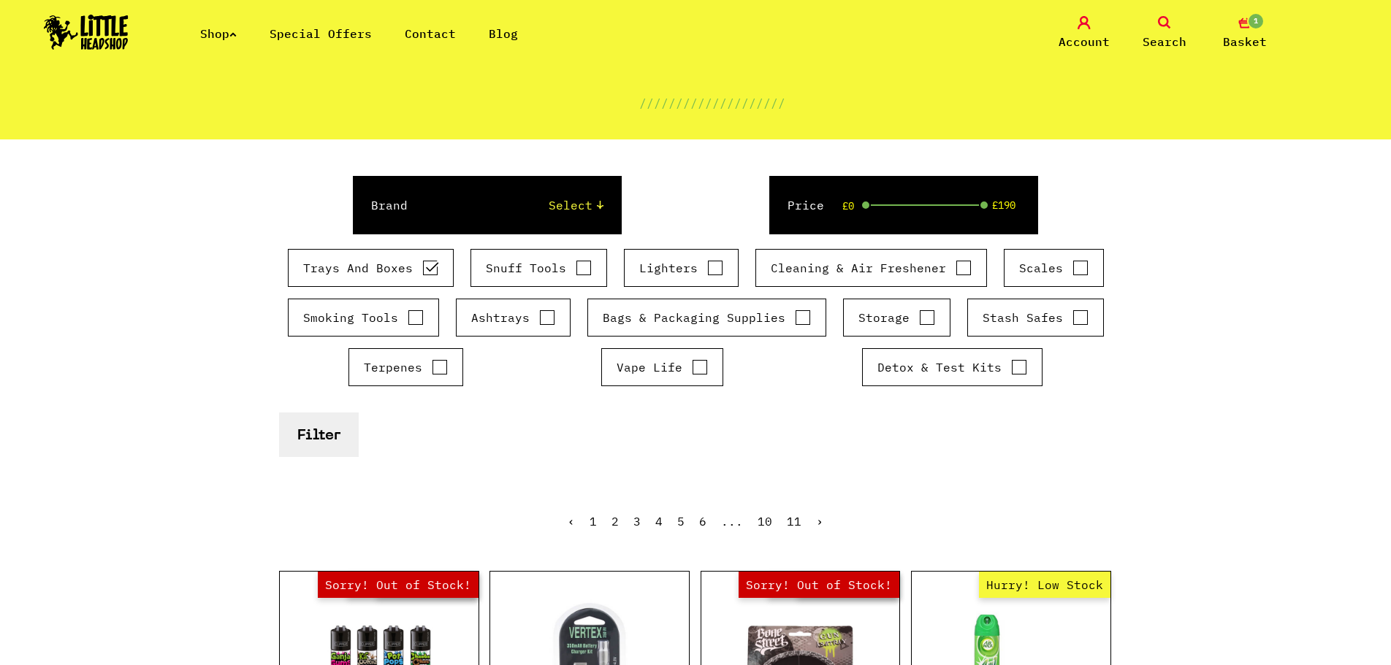
click at [529, 466] on div "Brand Select Cookies SF Raw Elements Kleaner RAD Clipper Buddies The Bulldog Bl…" at bounding box center [695, 317] width 833 height 354
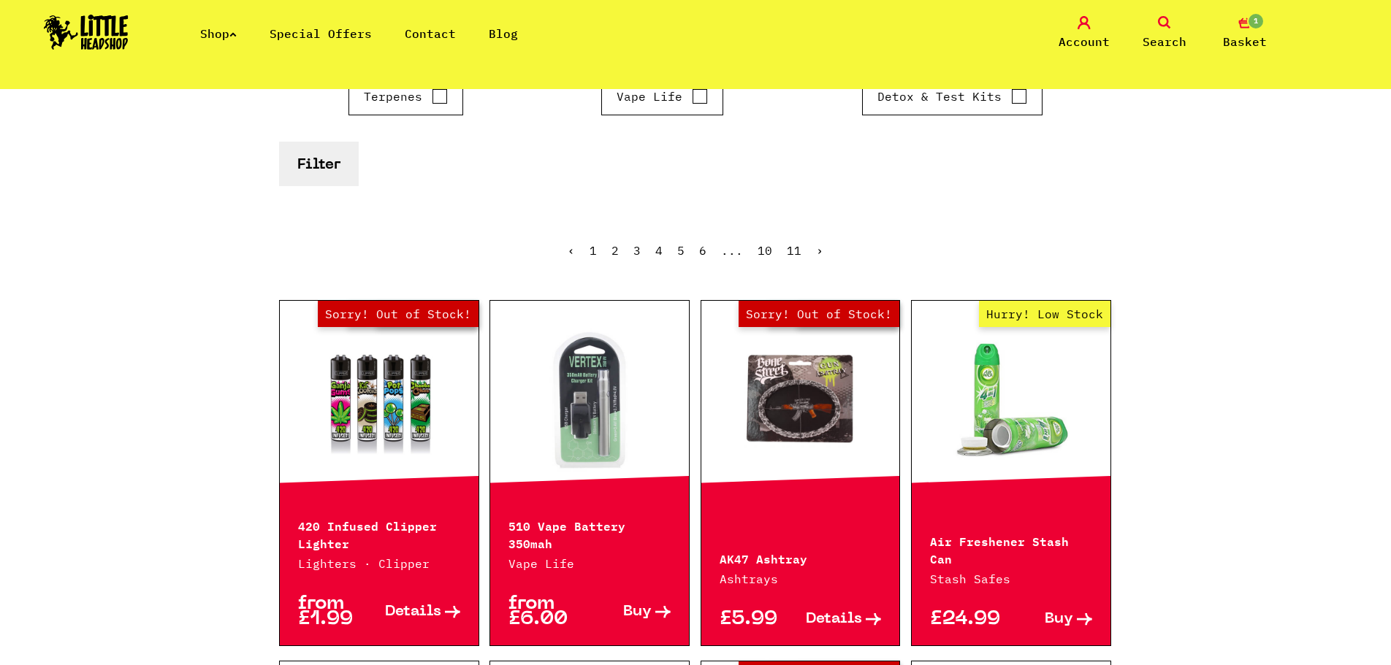
scroll to position [73, 0]
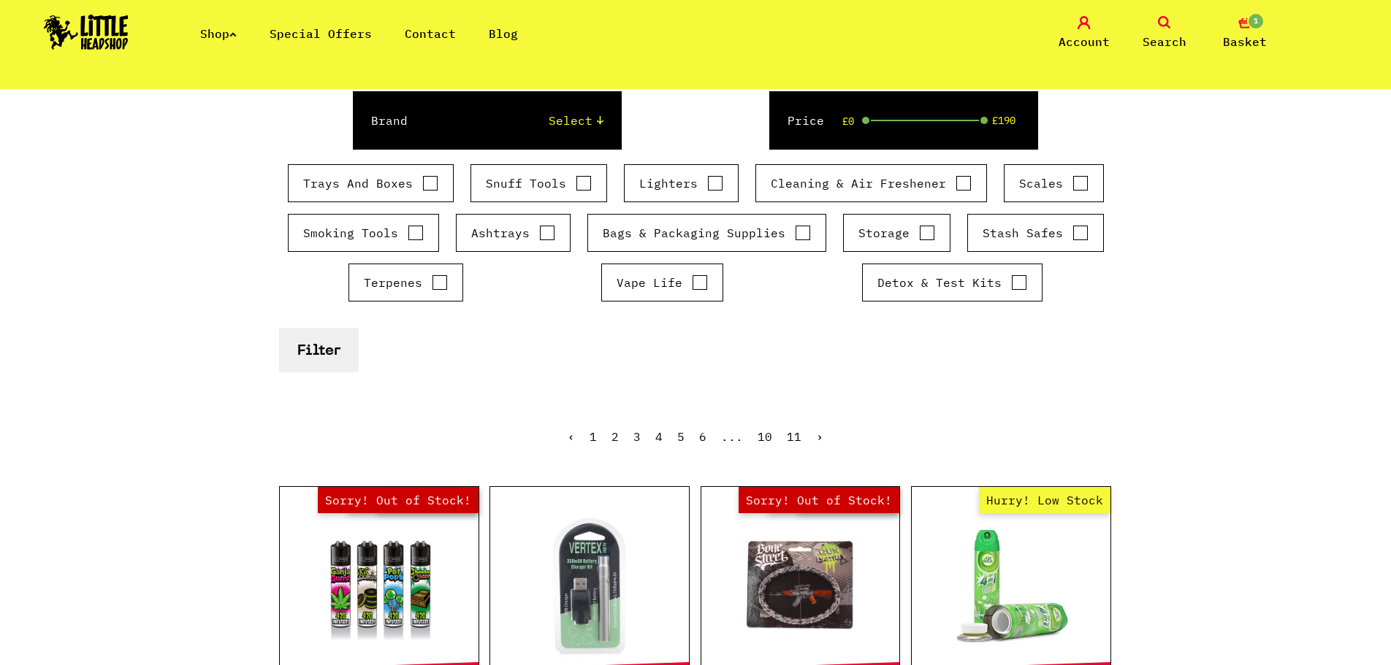
scroll to position [219, 0]
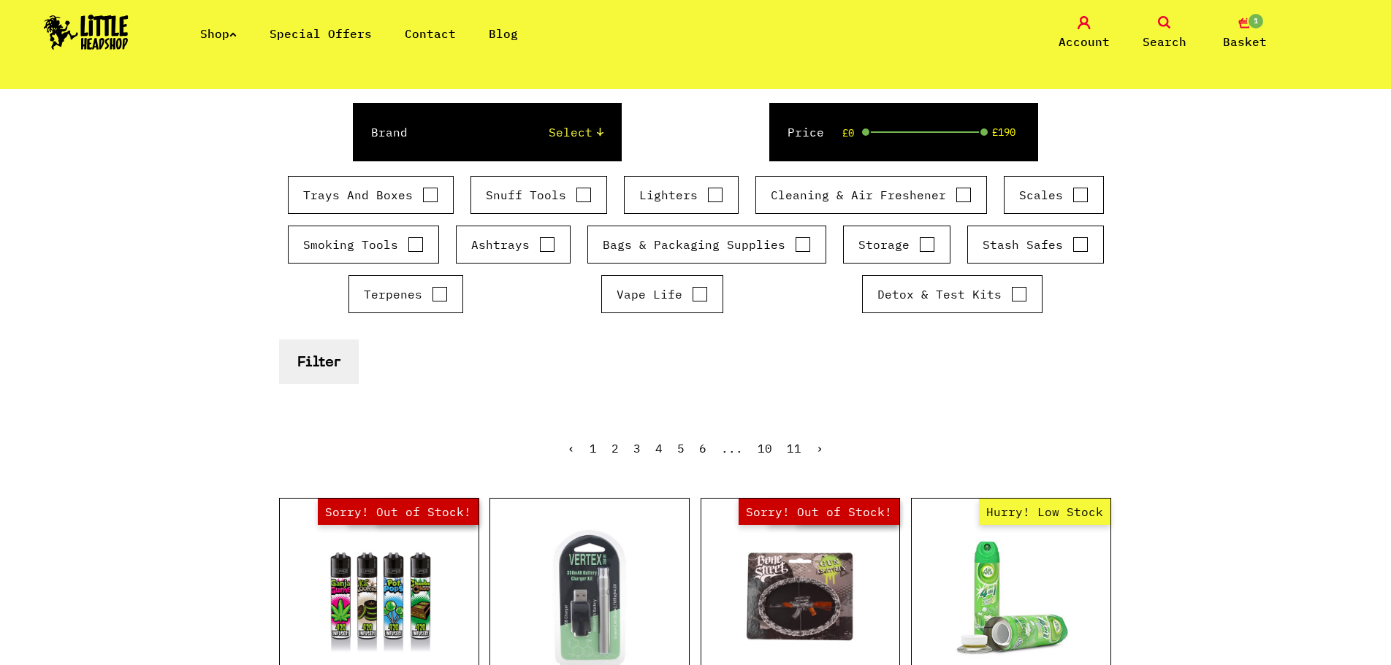
click at [422, 192] on input "Trays And Boxes" at bounding box center [430, 195] width 16 height 15
checkbox input "true"
click at [321, 359] on button "Filter" at bounding box center [319, 362] width 80 height 45
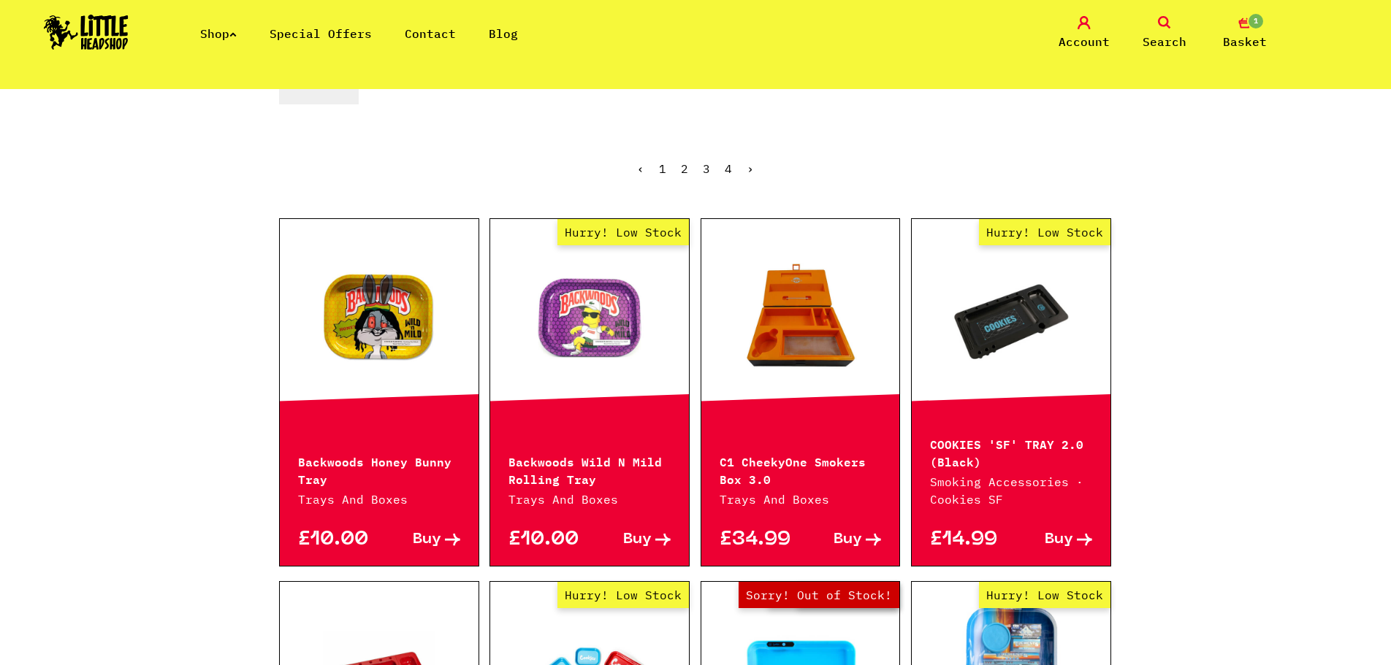
scroll to position [485, 0]
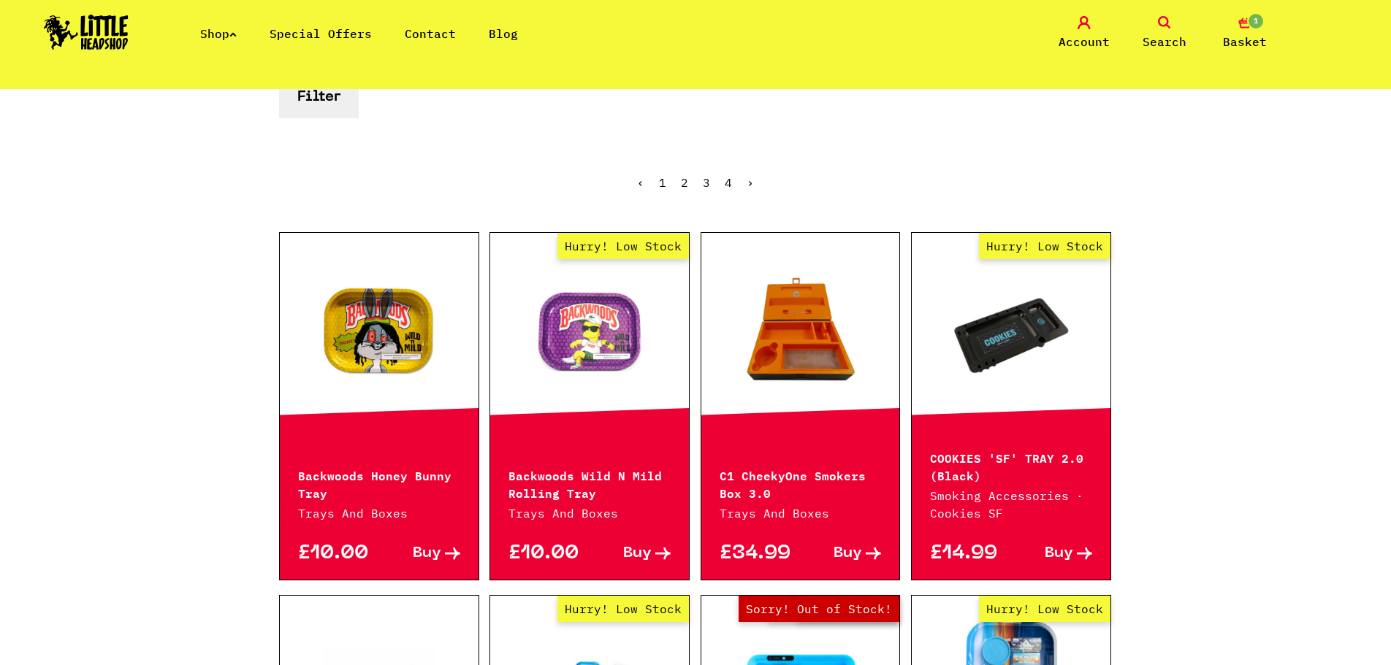
click at [845, 560] on span "Buy" at bounding box center [847, 553] width 28 height 15
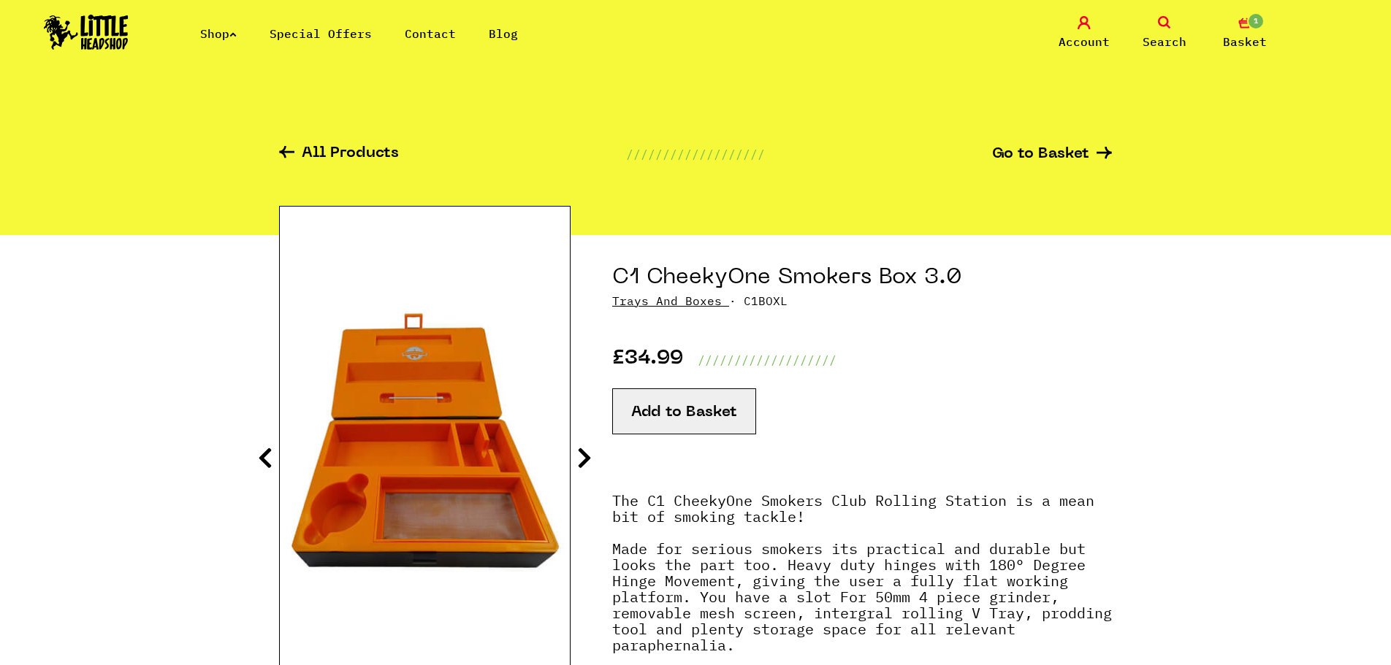
click at [1240, 35] on span "Basket" at bounding box center [1245, 42] width 44 height 18
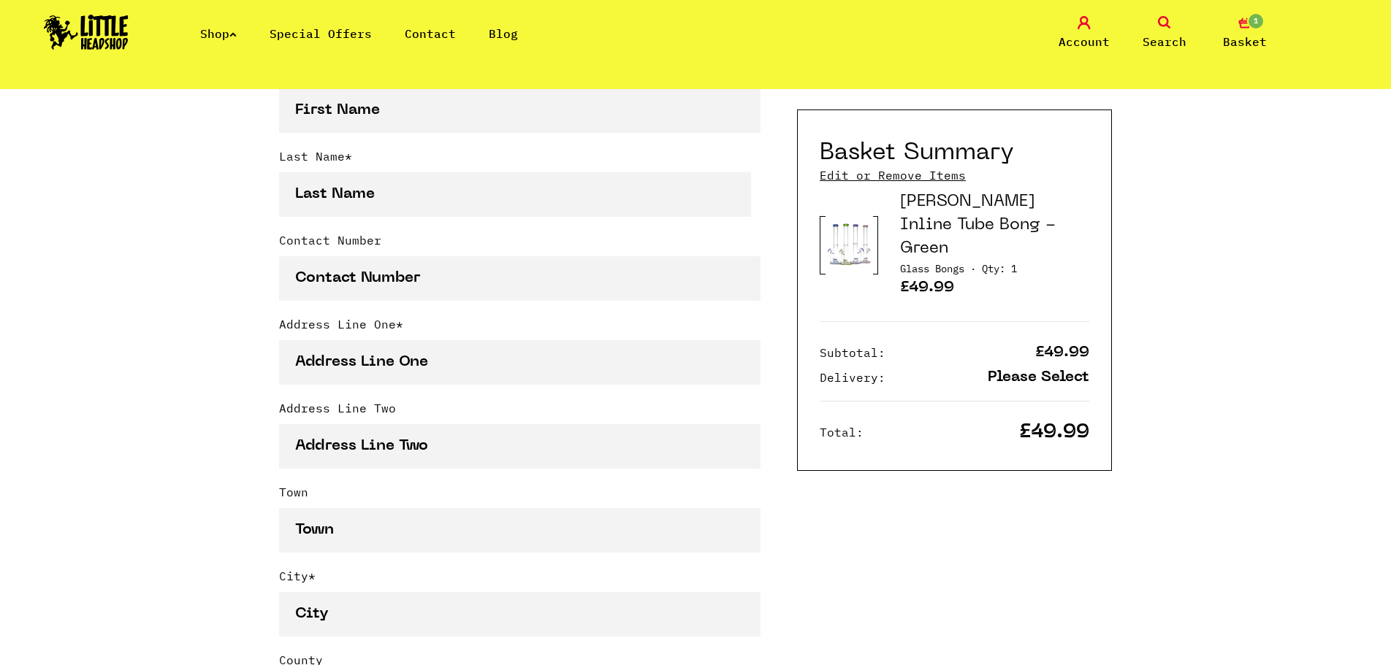
scroll to position [292, 0]
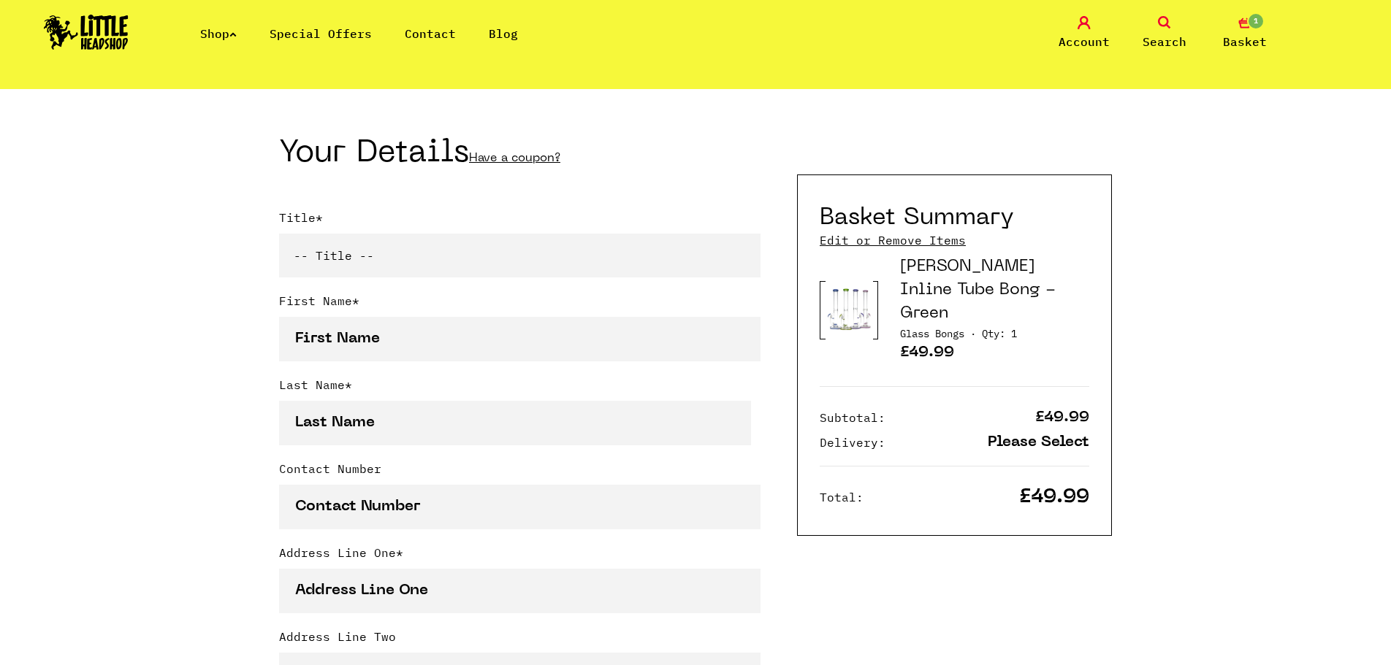
click at [470, 283] on div "Title * -- Title -- Mr Mrs Ms Miss Dr Prof" at bounding box center [519, 250] width 481 height 83
click at [468, 275] on select "-- Title -- Mr Mrs Ms Miss Dr Prof" at bounding box center [519, 256] width 481 height 44
select select "mr"
click at [279, 237] on select "-- Title -- Mr Mrs Ms Miss Dr Prof" at bounding box center [519, 256] width 481 height 44
click at [428, 348] on input "First Name *" at bounding box center [519, 339] width 481 height 45
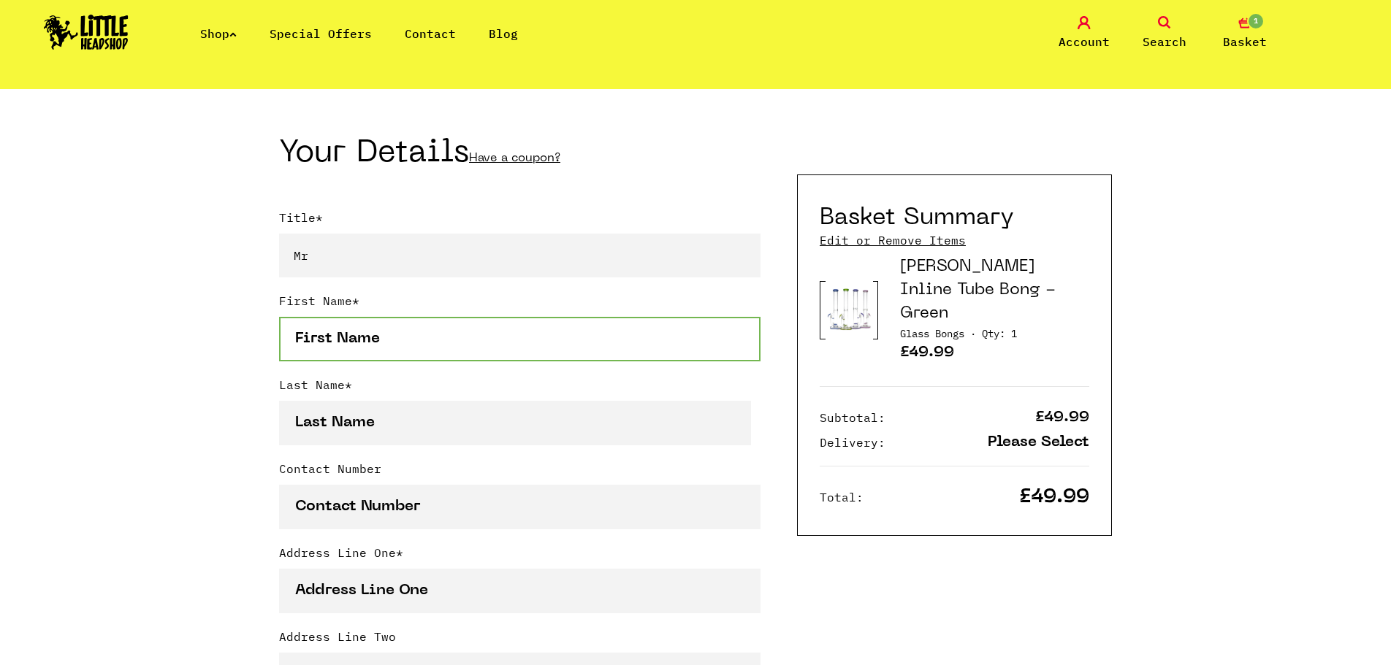
type input "Gavin"
type input "Neilson"
type input "07511095821"
type input "7 Westcastle Grove, 7"
type input "7"
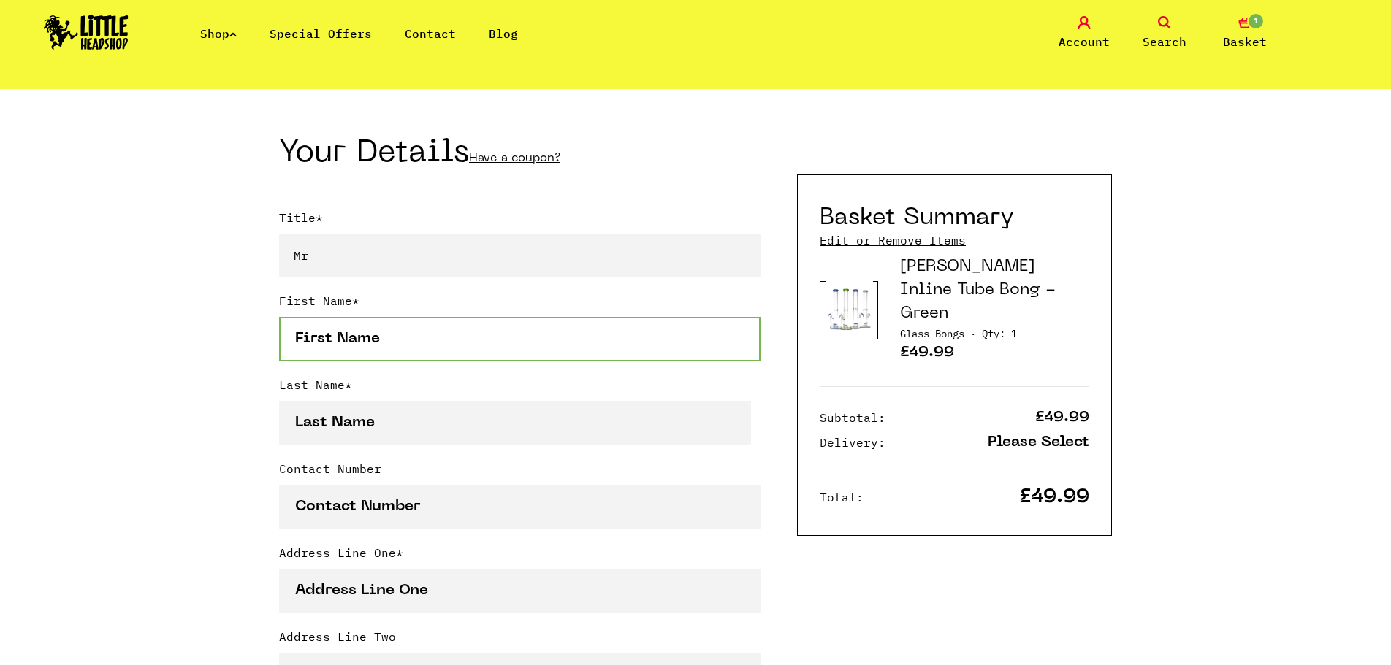
type input "[GEOGRAPHIC_DATA]"
type input "Lanarkshire"
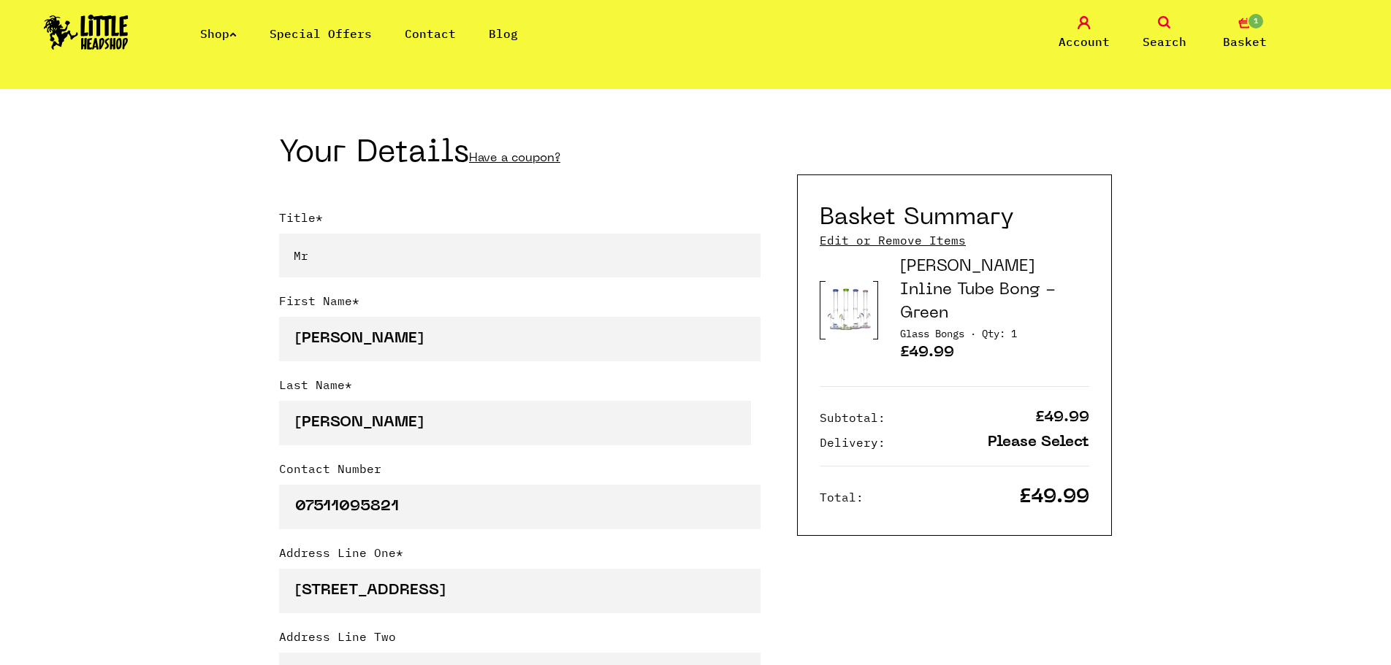
select select "826"
type input "G45 9DN"
type input "[EMAIL_ADDRESS][DOMAIN_NAME]"
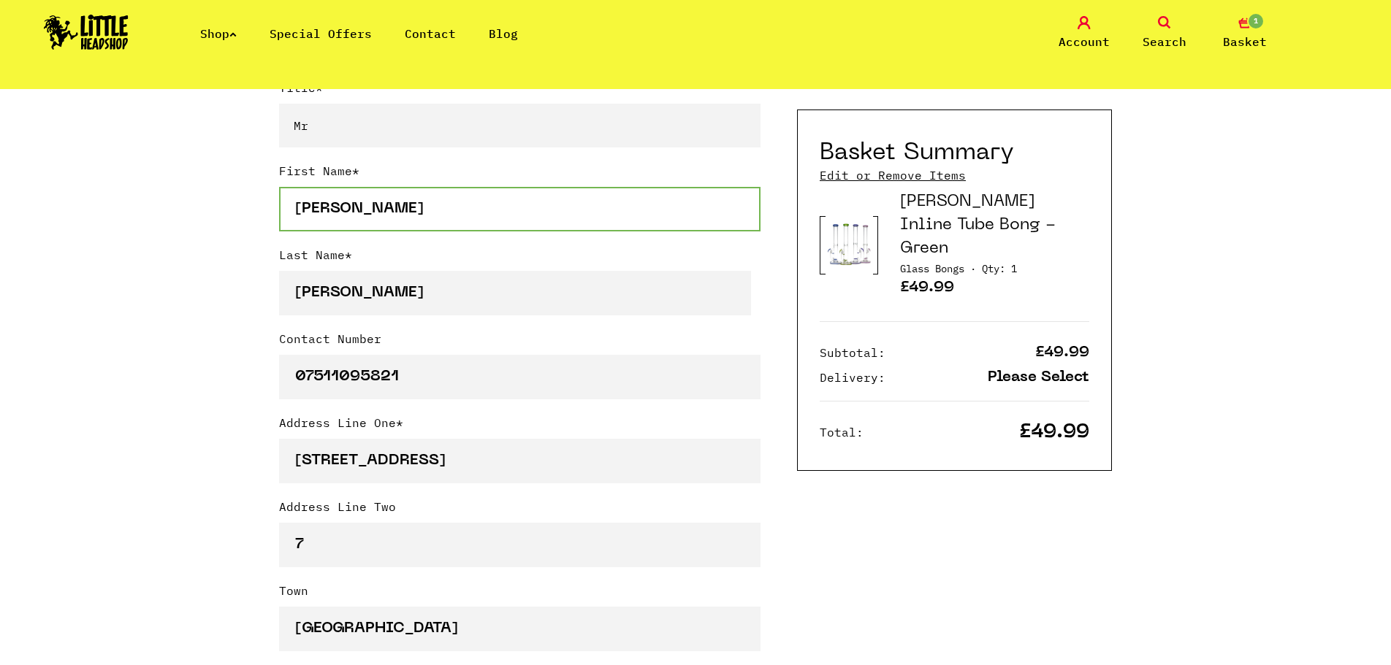
scroll to position [438, 0]
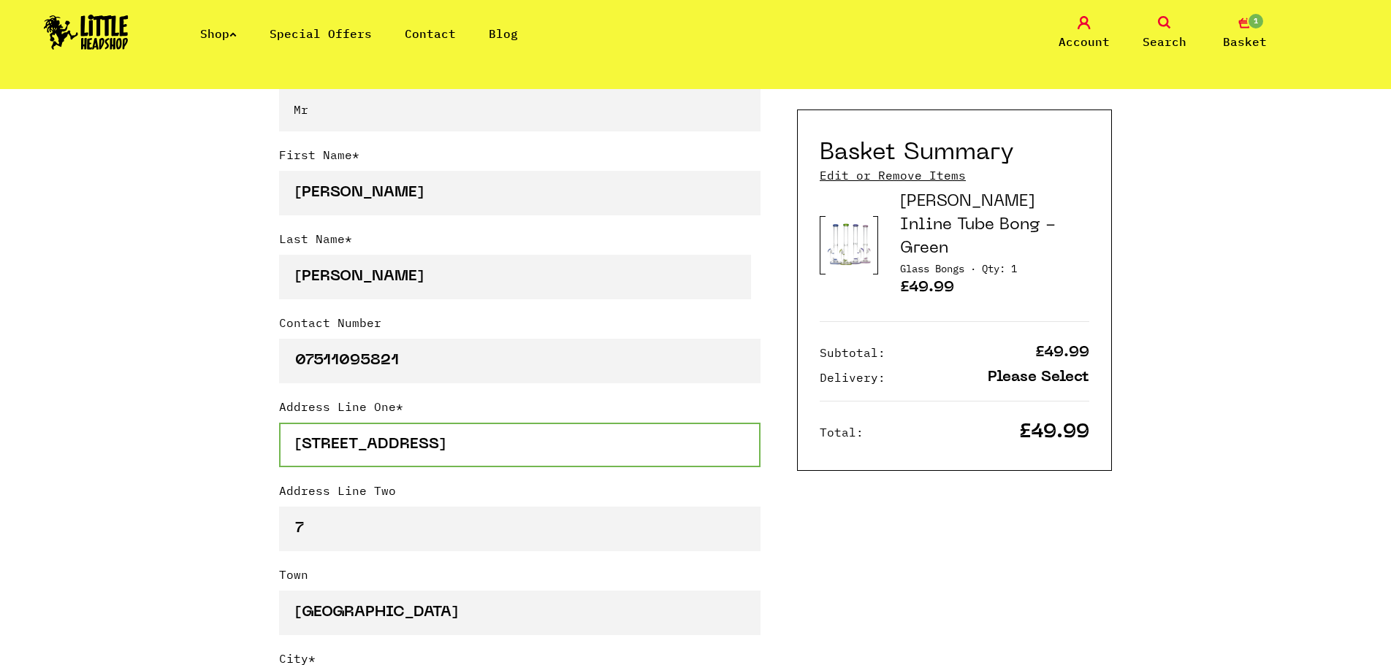
click at [502, 463] on input "7 Westcastle Grove, 7" at bounding box center [519, 445] width 481 height 45
type input "[STREET_ADDRESS],"
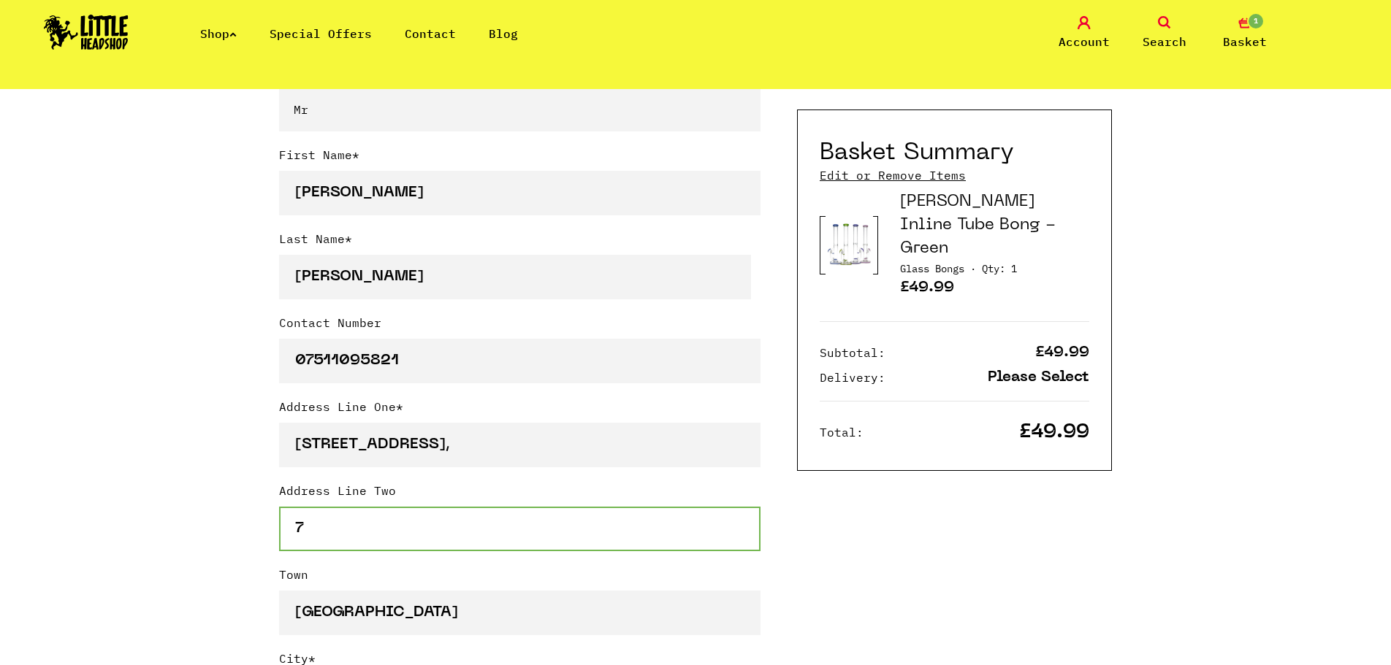
click at [606, 538] on input "7" at bounding box center [519, 529] width 481 height 45
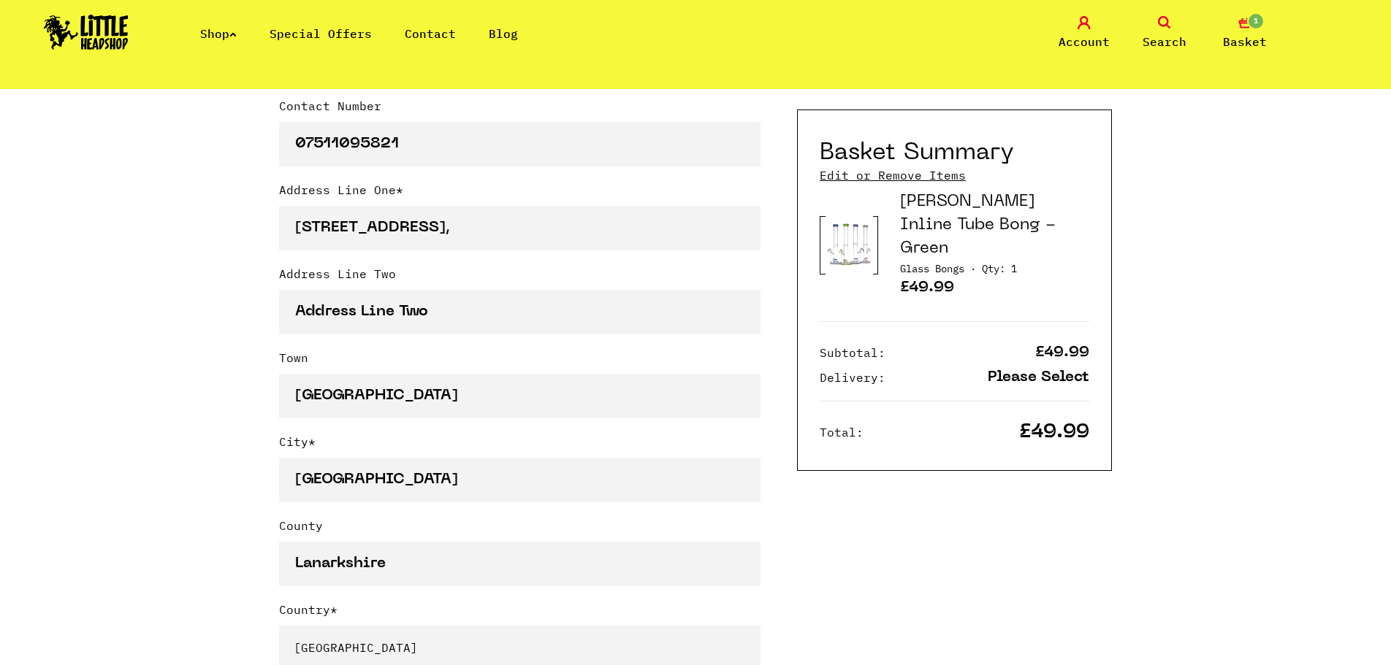
scroll to position [657, 0]
drag, startPoint x: 460, startPoint y: 573, endPoint x: 103, endPoint y: 445, distance: 379.6
click at [84, 442] on div "Continue shopping Your Basket /////////////////// Special Offers Coupon Code Ap…" at bounding box center [695, 596] width 1391 height 2329
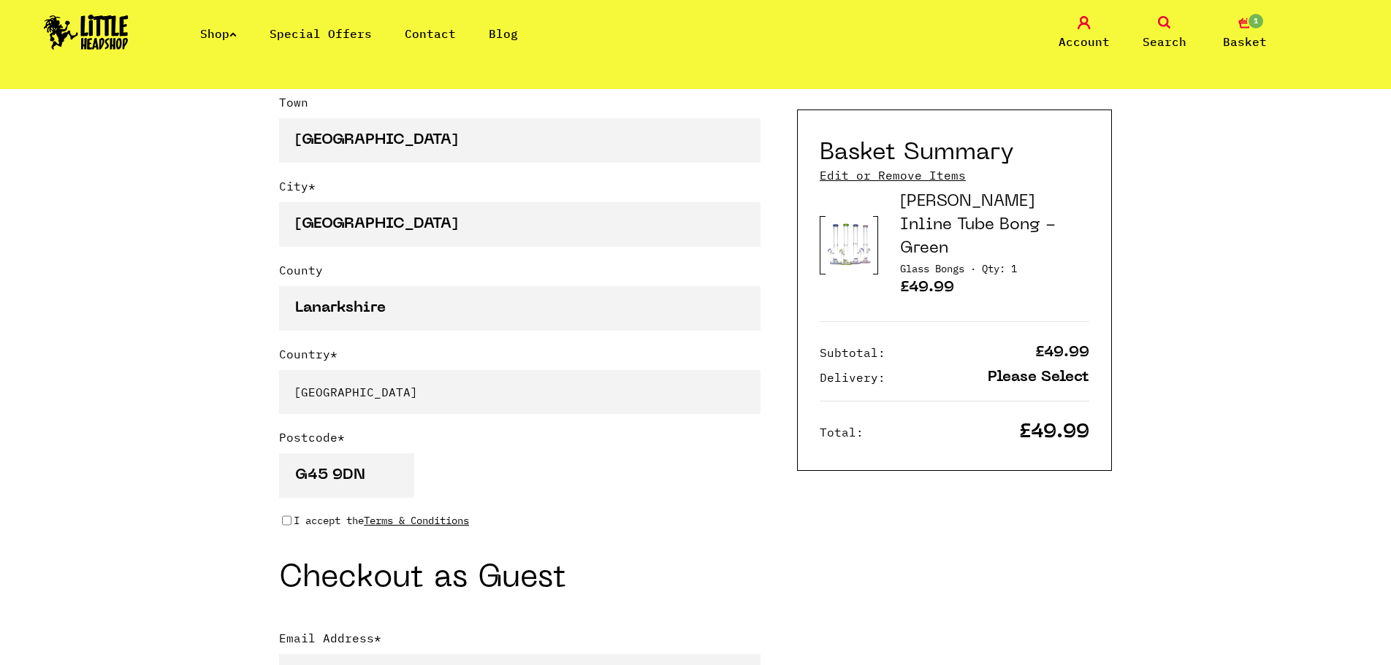
scroll to position [950, 0]
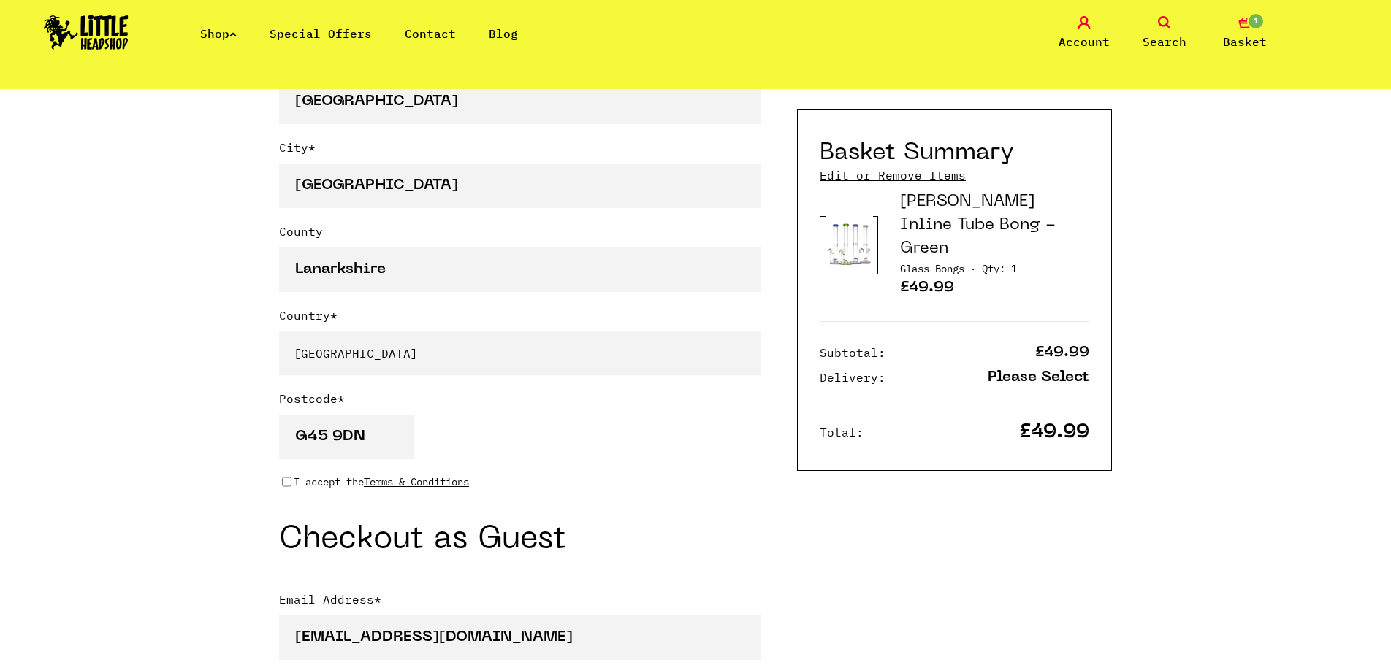
click at [278, 480] on div "Continue shopping Your Basket /////////////////// Special Offers Coupon Code Ap…" at bounding box center [695, 304] width 1391 height 2329
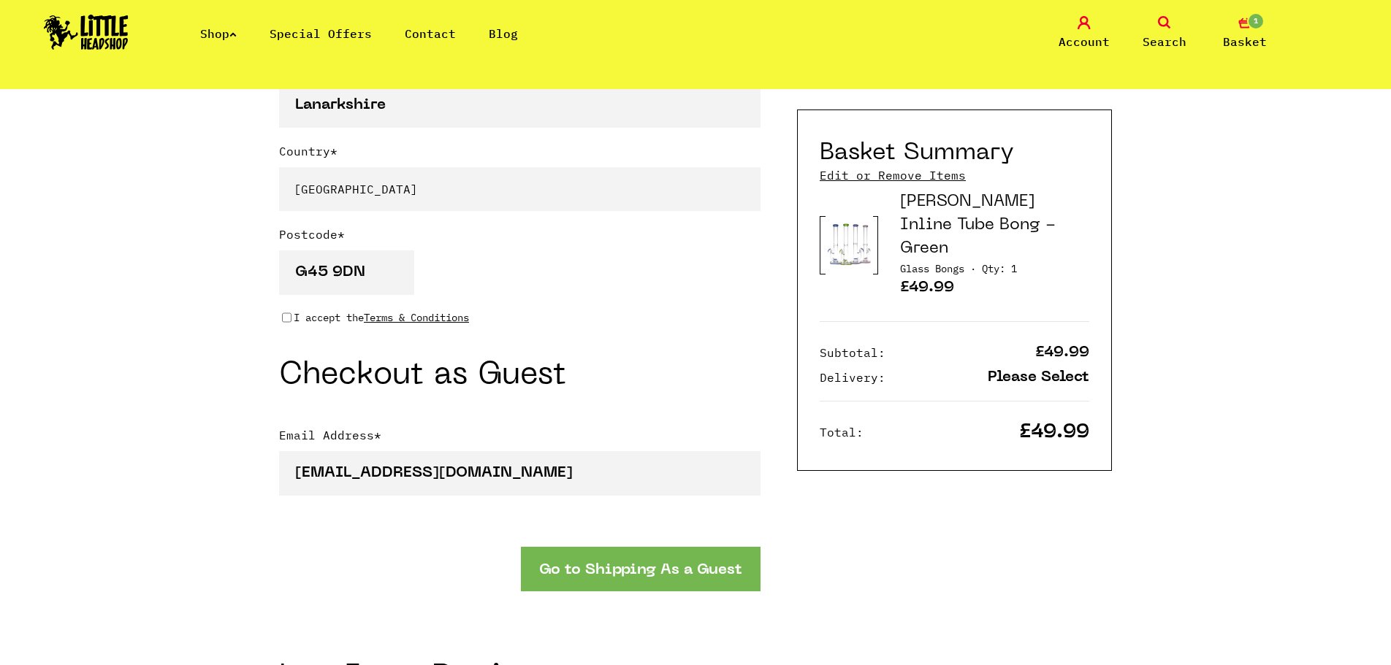
scroll to position [1169, 0]
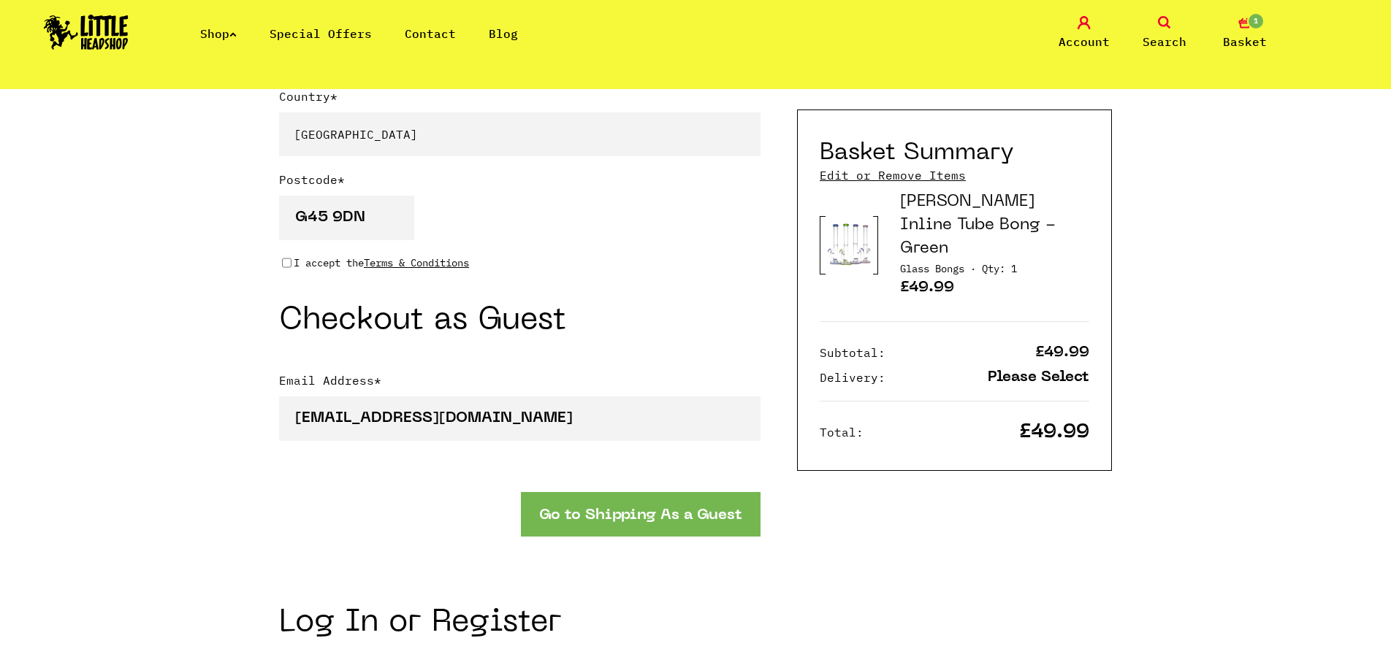
click at [283, 265] on input "I accept the Terms & Conditions" at bounding box center [286, 263] width 9 height 12
checkbox input "true"
click at [612, 524] on button "Go to Shipping As a Guest" at bounding box center [641, 514] width 240 height 45
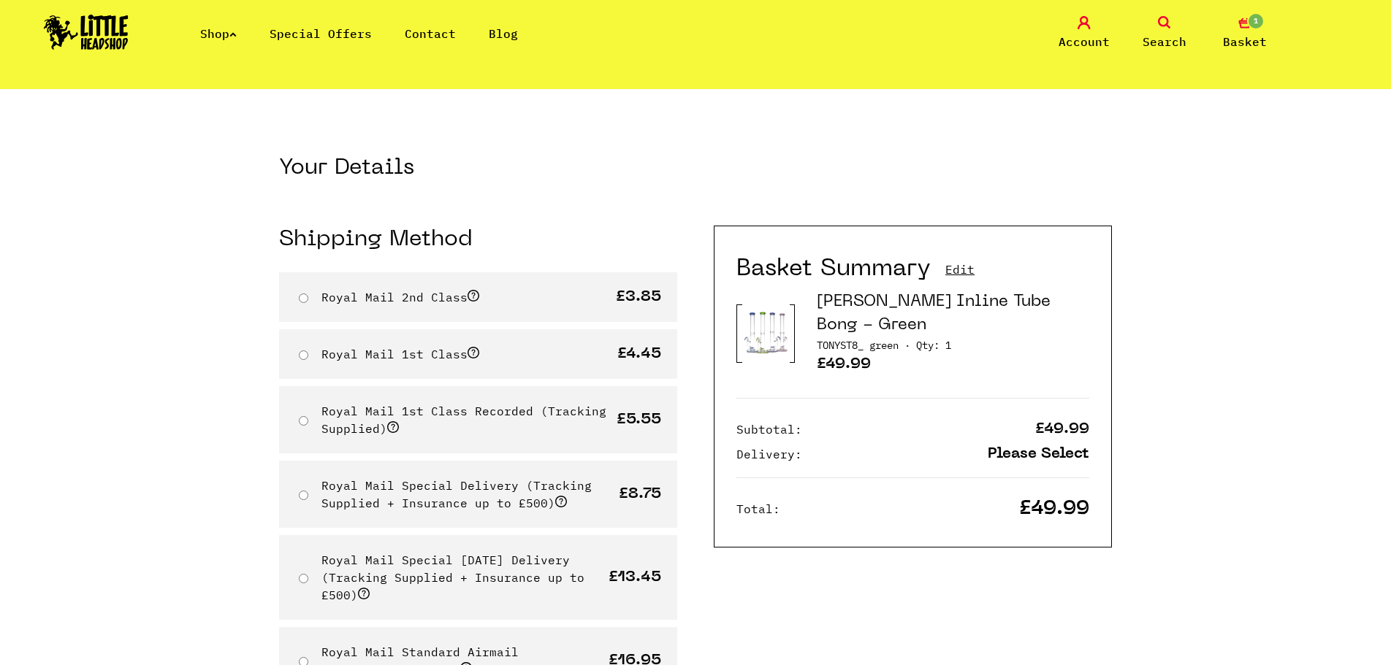
click at [377, 305] on p "Royal Mail 2nd Class" at bounding box center [400, 298] width 158 height 18
click at [302, 355] on input "Royal Mail 1st Class" at bounding box center [303, 355] width 9 height 9
radio input "true"
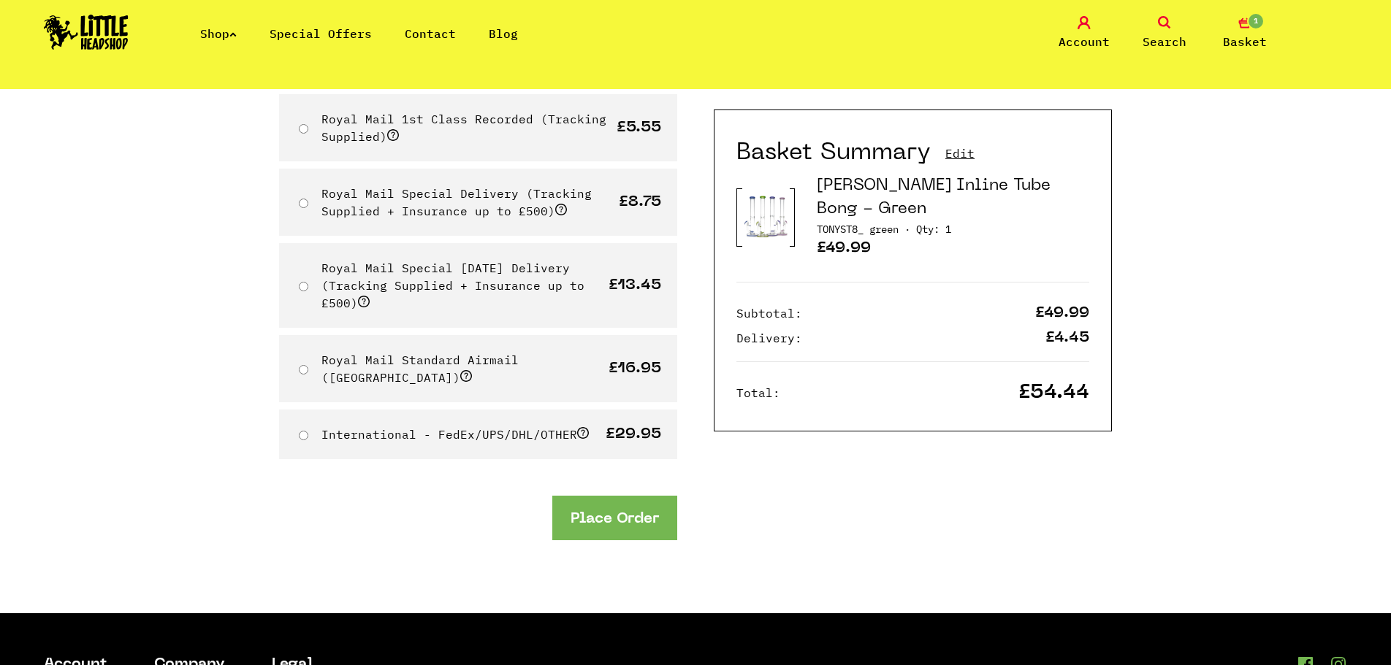
click at [622, 496] on button "Place Order" at bounding box center [614, 518] width 125 height 45
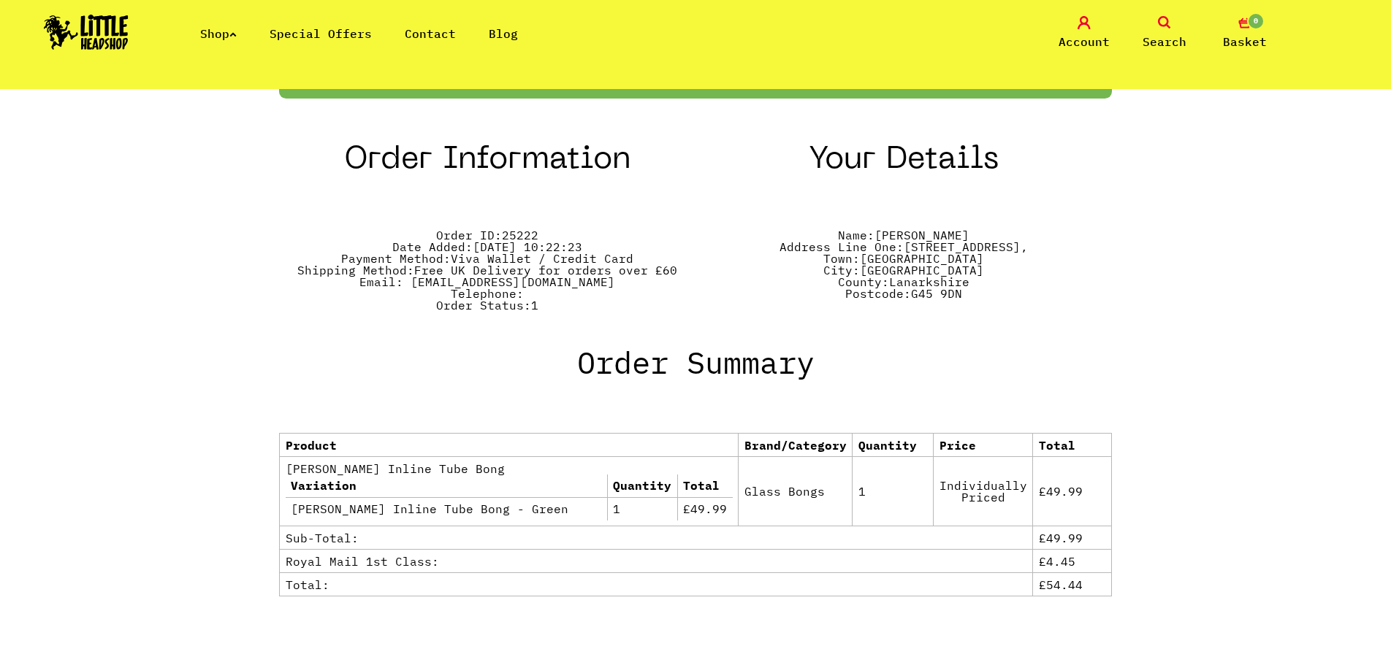
scroll to position [511, 0]
